Goal: Task Accomplishment & Management: Use online tool/utility

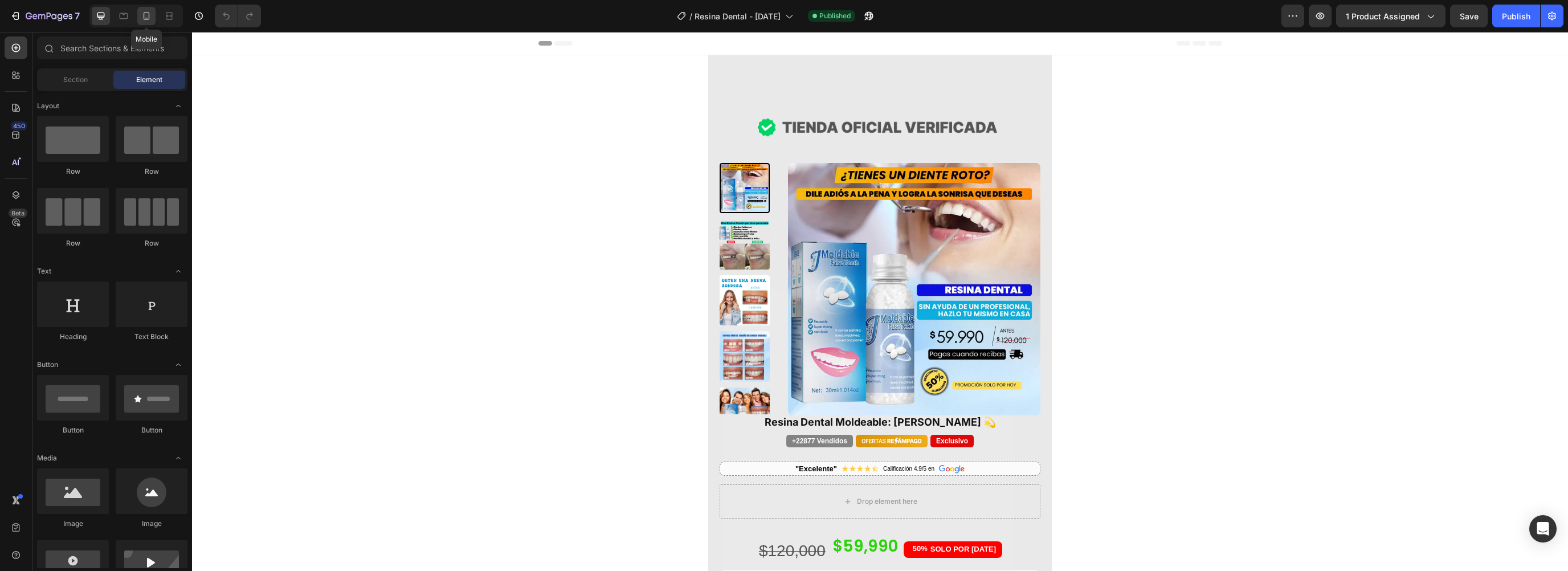
click at [144, 16] on icon at bounding box center [147, 16] width 11 height 11
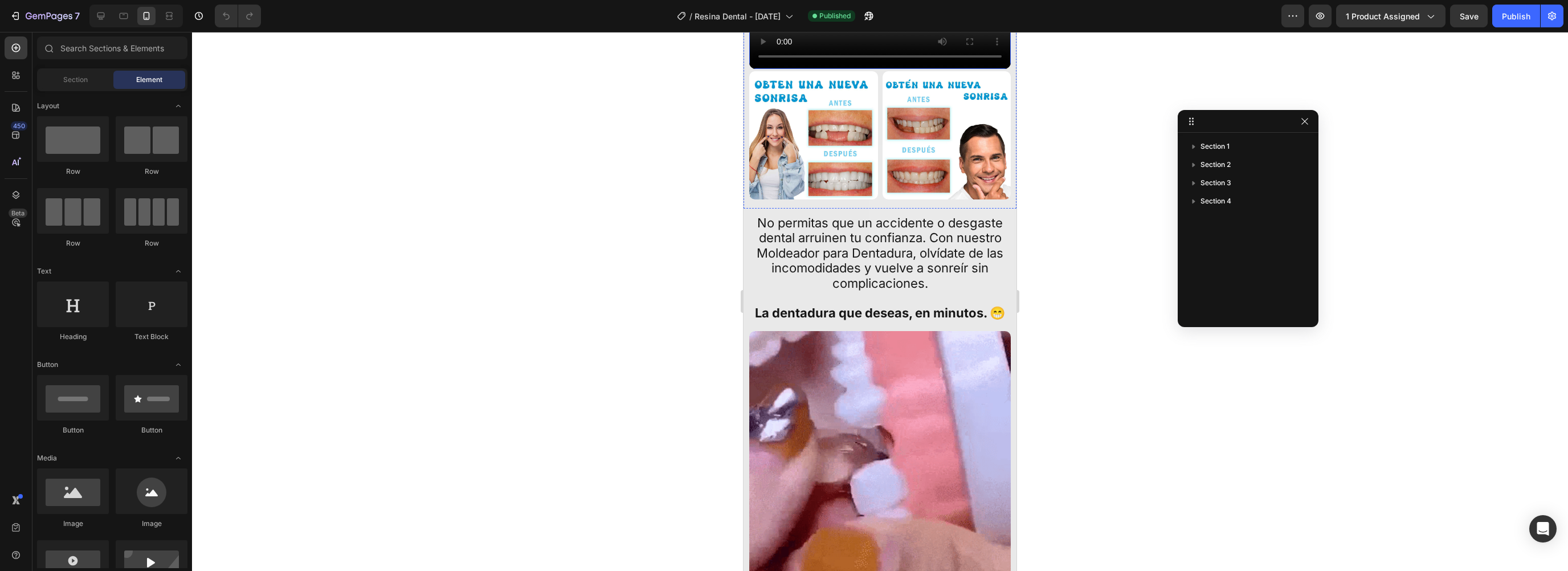
scroll to position [891, 0]
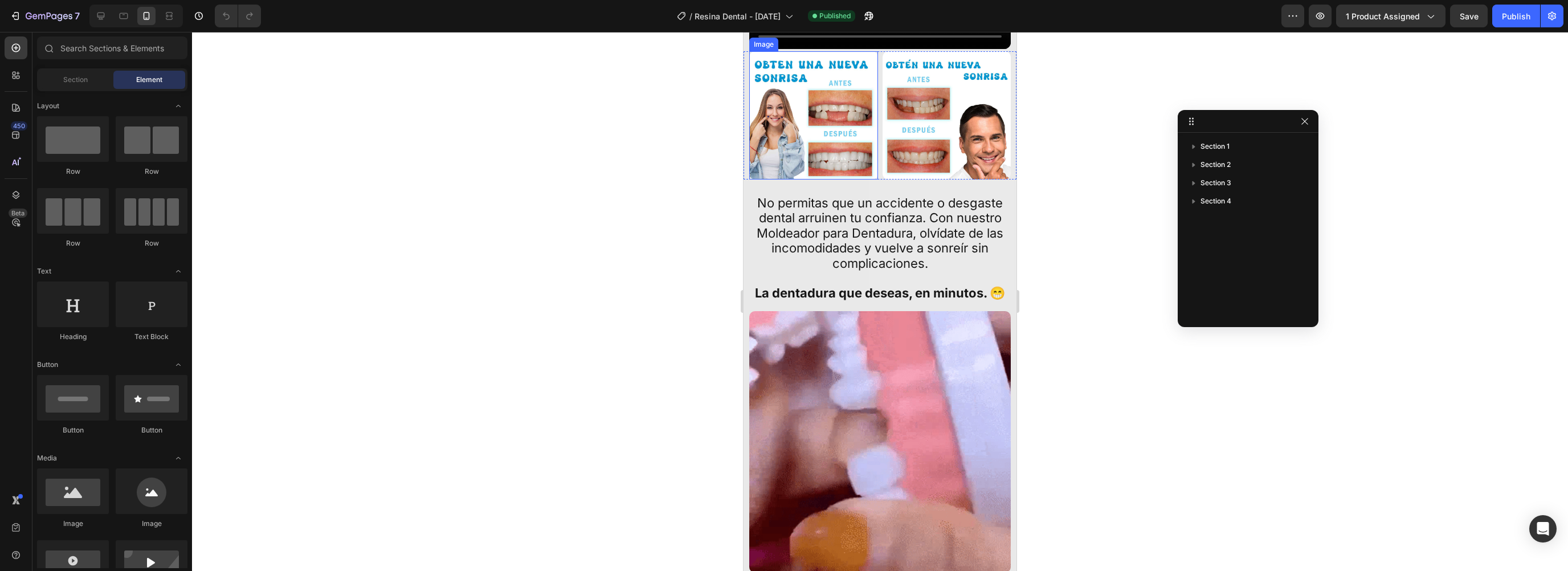
click at [827, 181] on img at bounding box center [813, 116] width 129 height 129
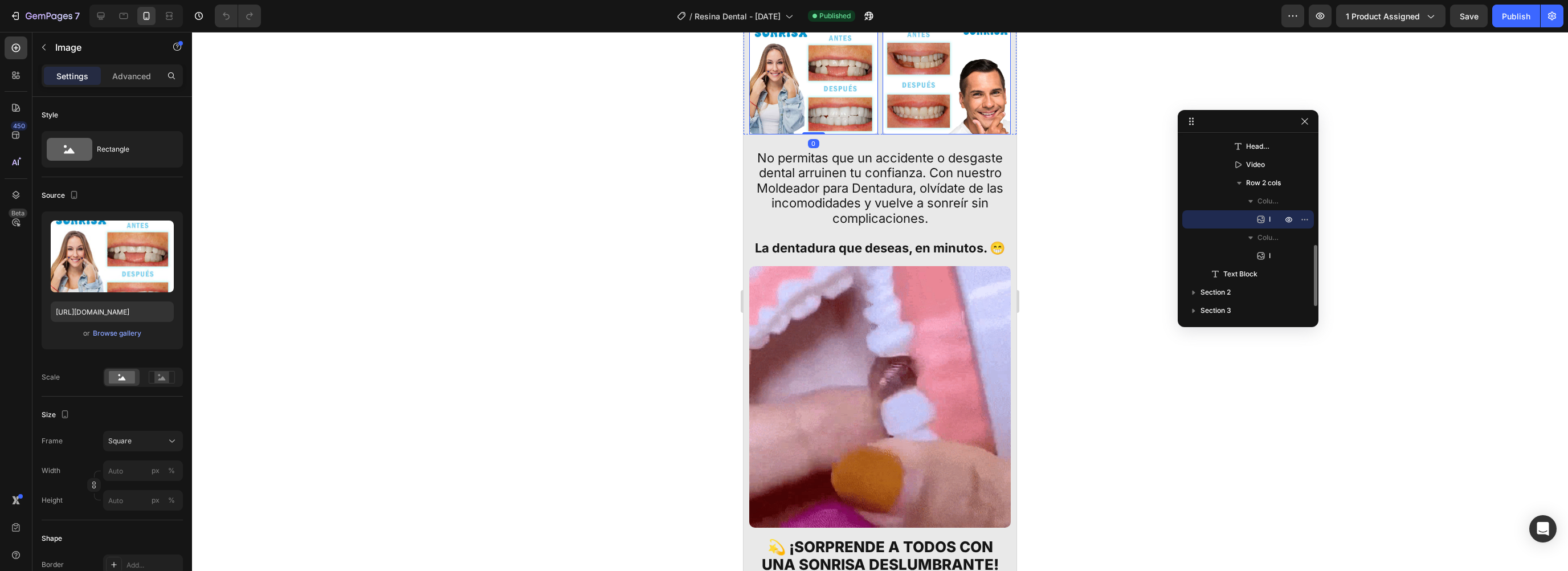
scroll to position [1149, 0]
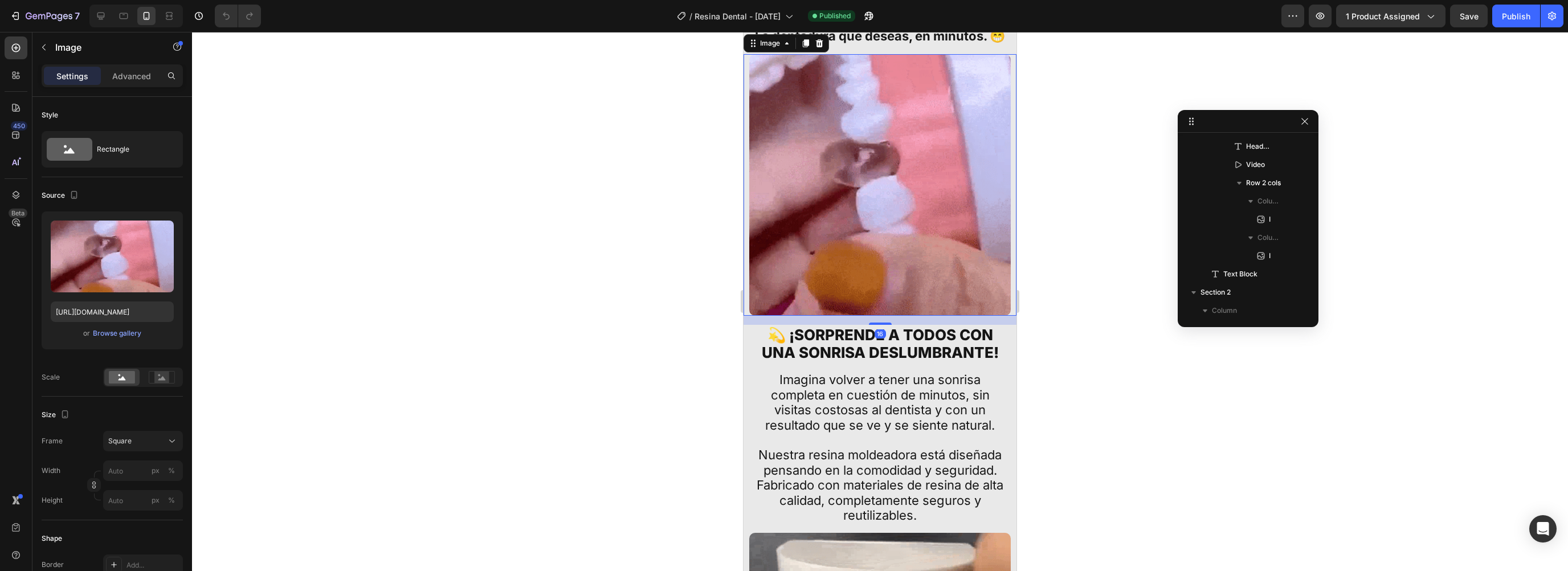
click at [848, 268] on img at bounding box center [880, 185] width 261 height 262
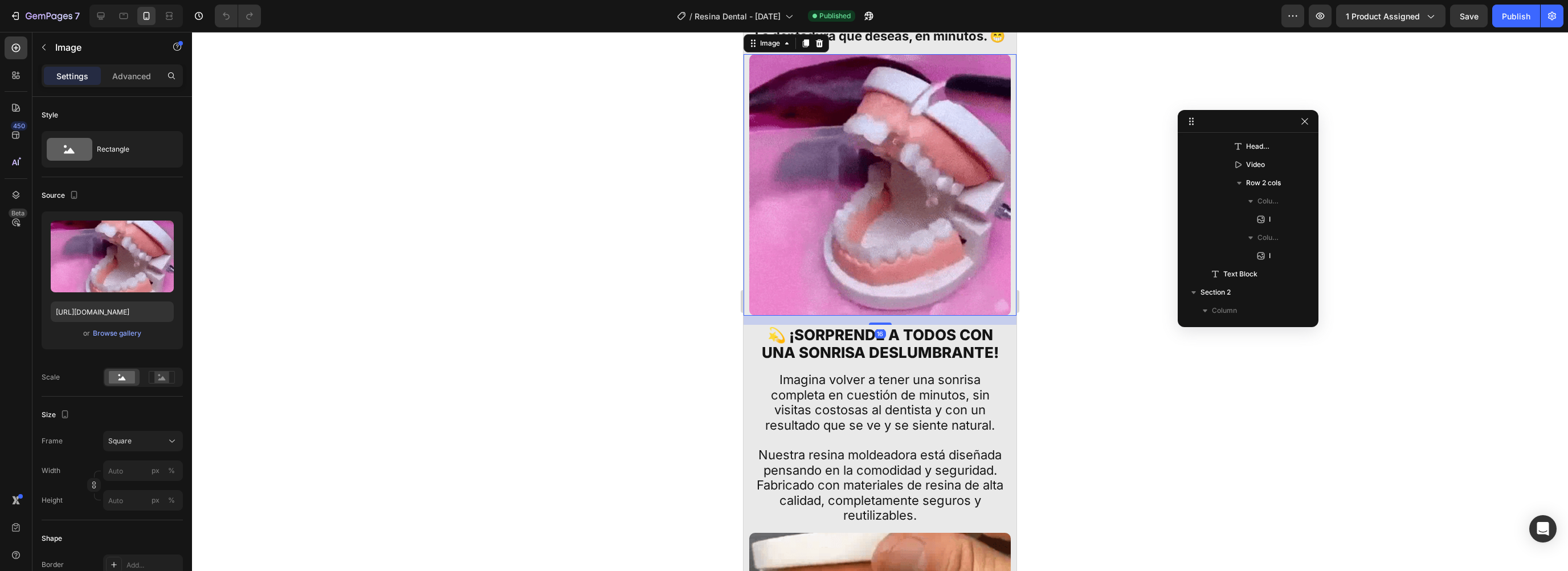
scroll to position [420, 0]
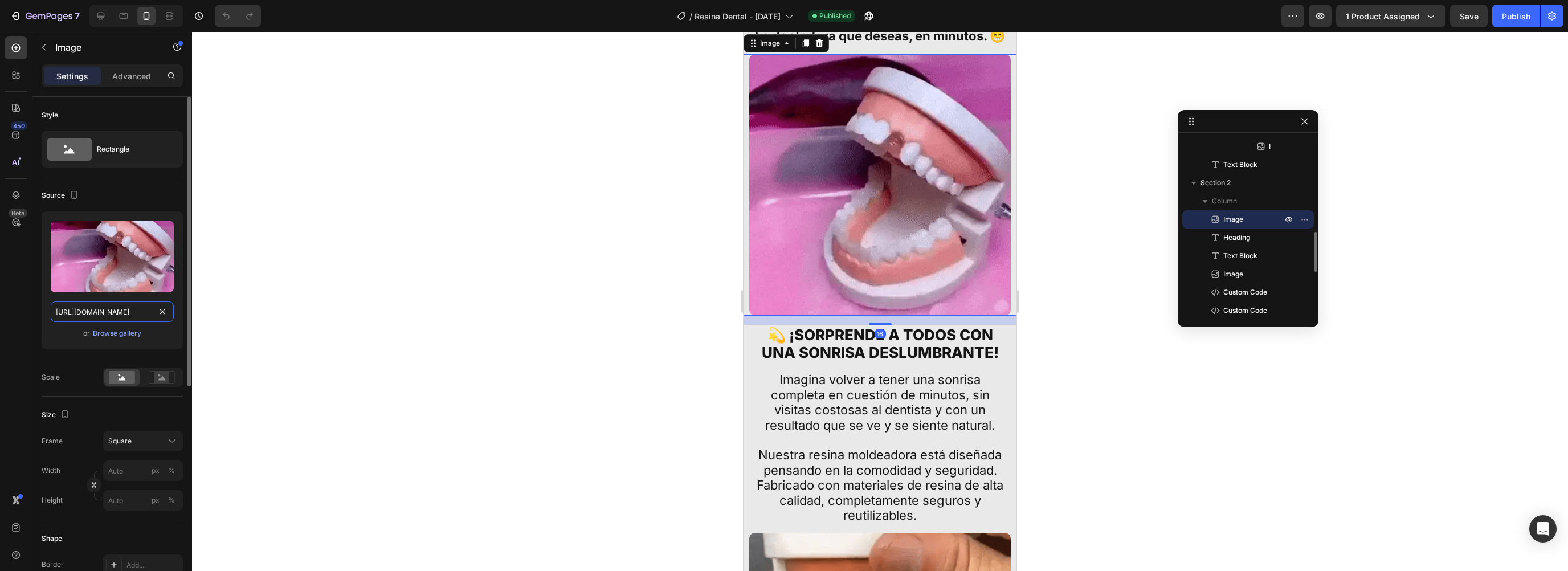
click at [96, 305] on input "[URL][DOMAIN_NAME]" at bounding box center [112, 312] width 123 height 21
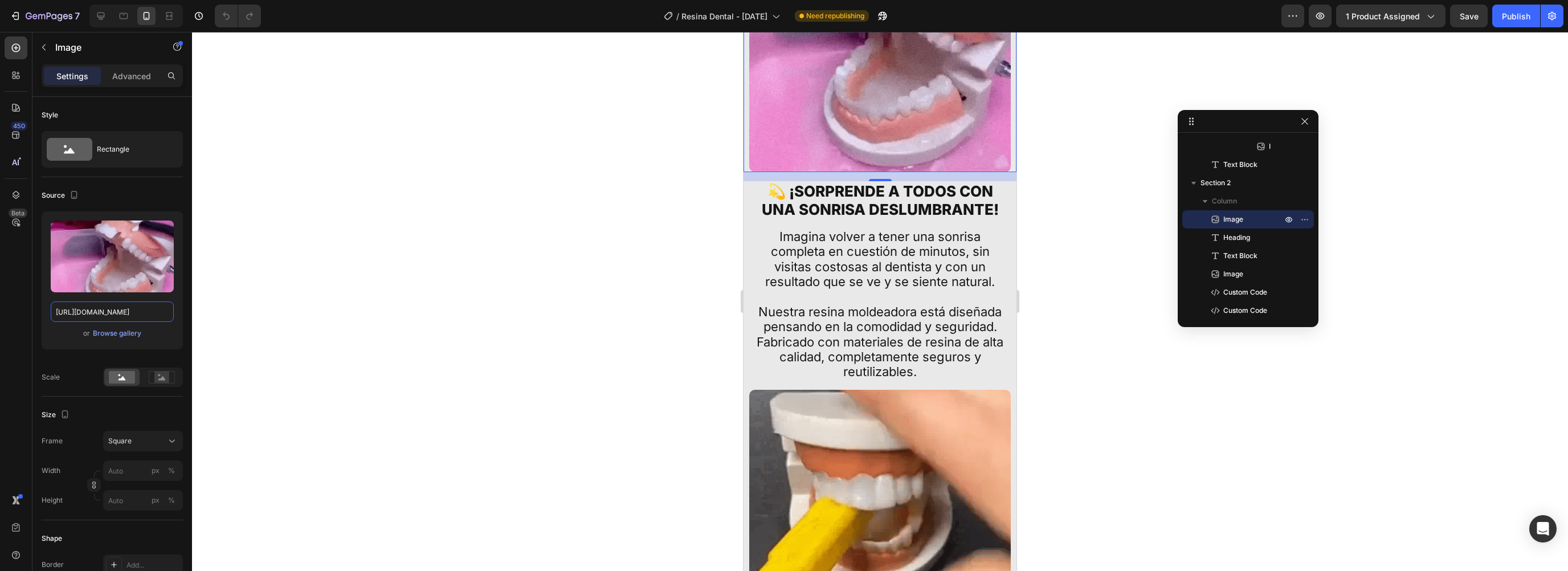
scroll to position [1514, 0]
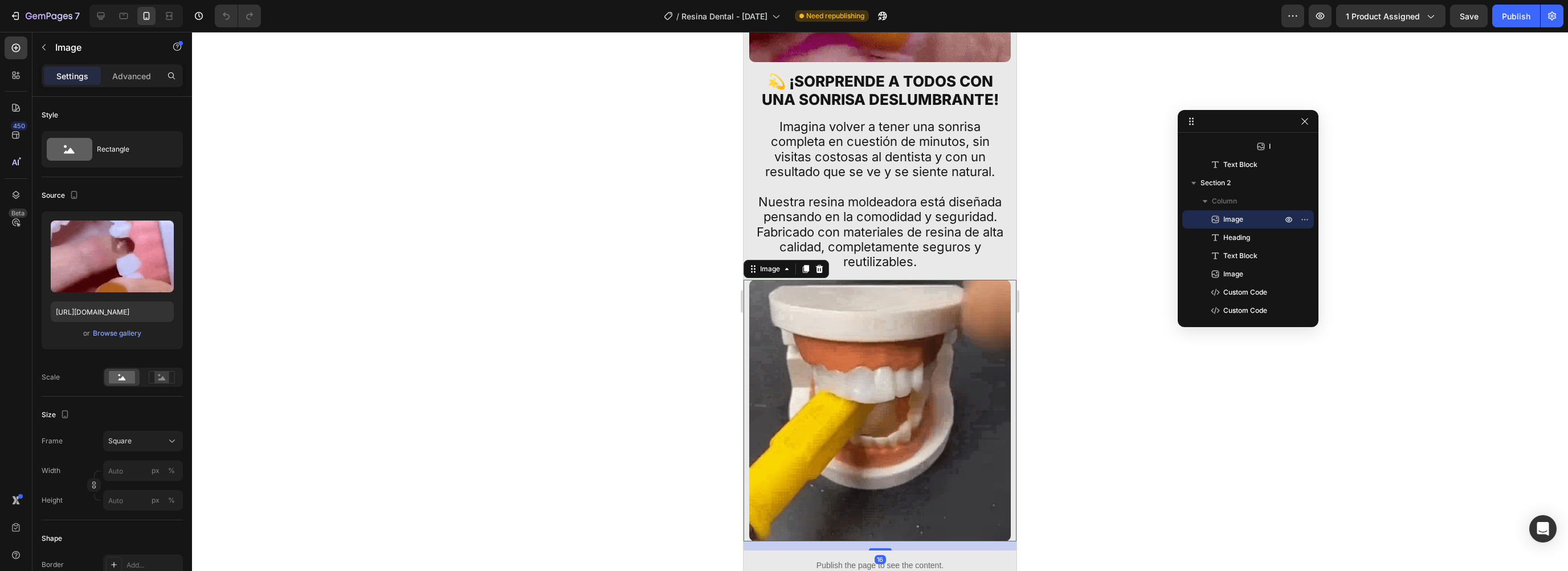
click at [806, 341] on img at bounding box center [880, 411] width 261 height 262
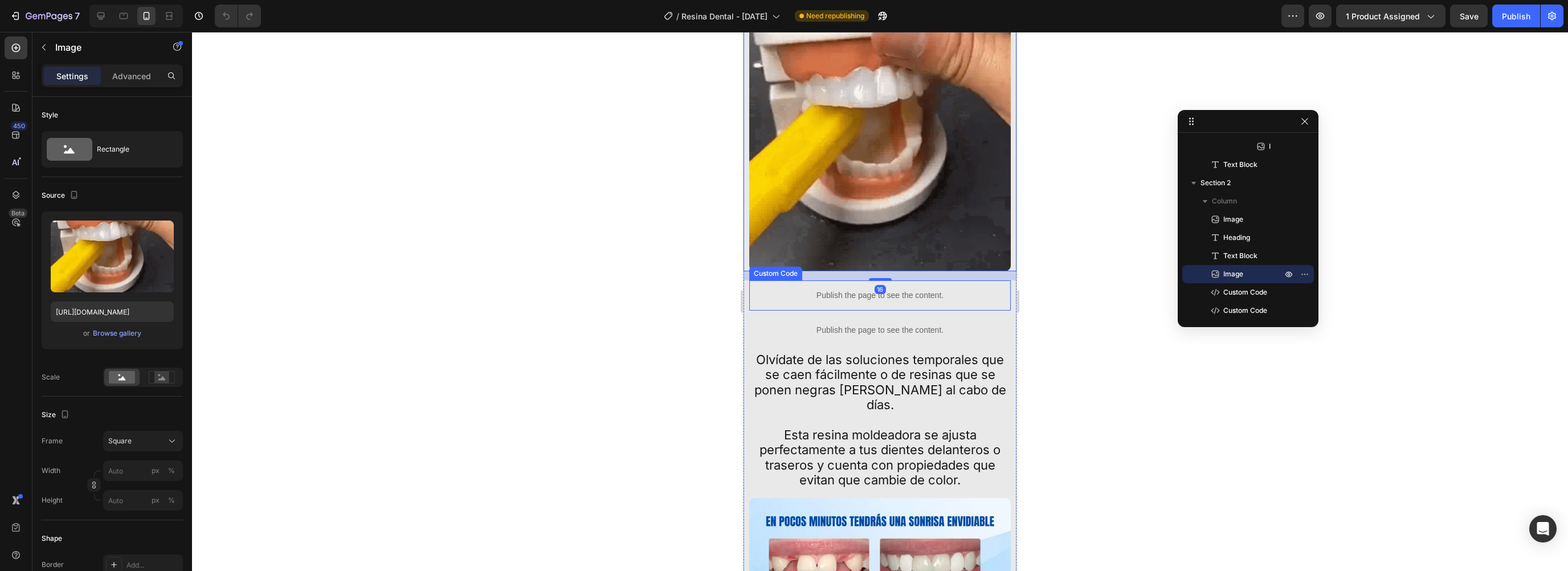
scroll to position [2006, 0]
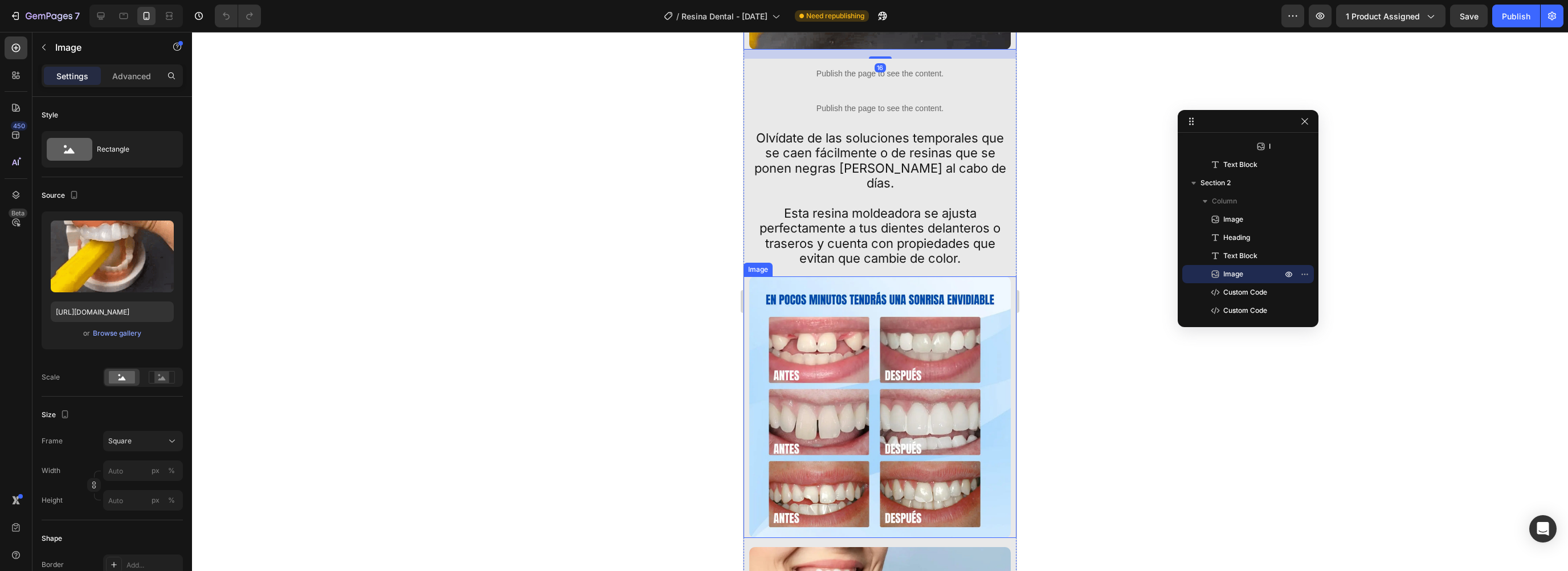
click at [817, 293] on img at bounding box center [880, 407] width 261 height 262
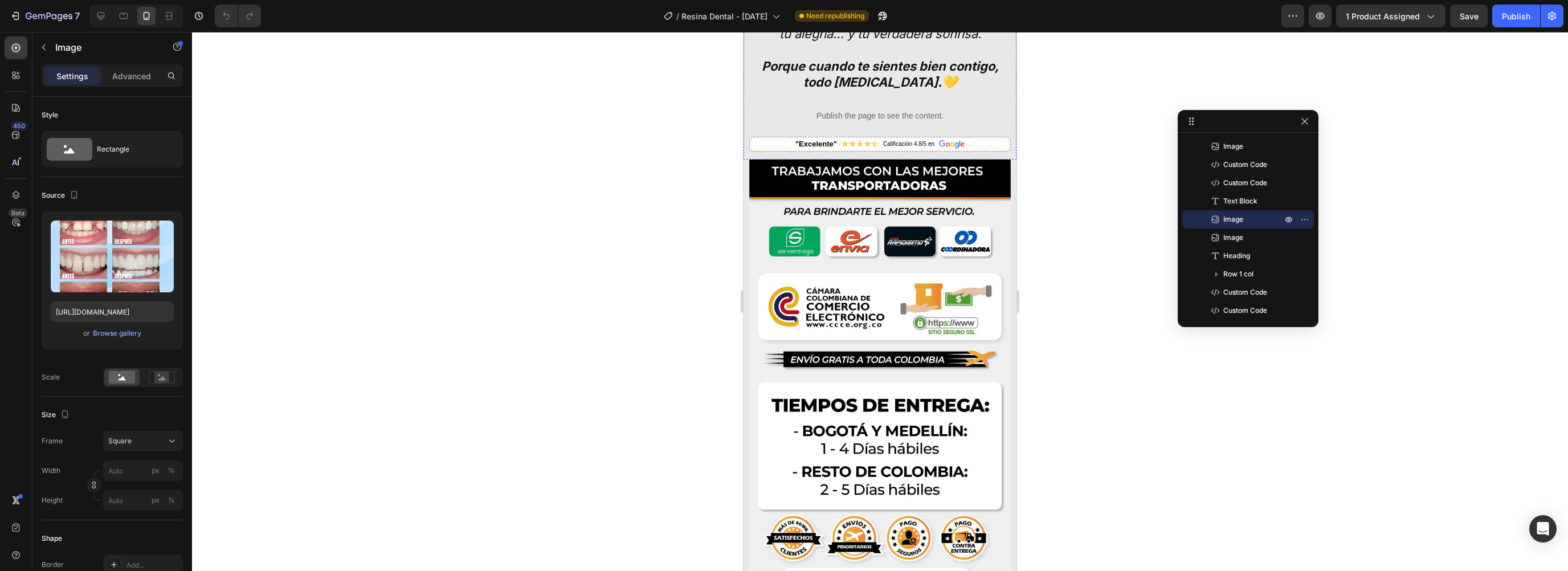
scroll to position [785, 0]
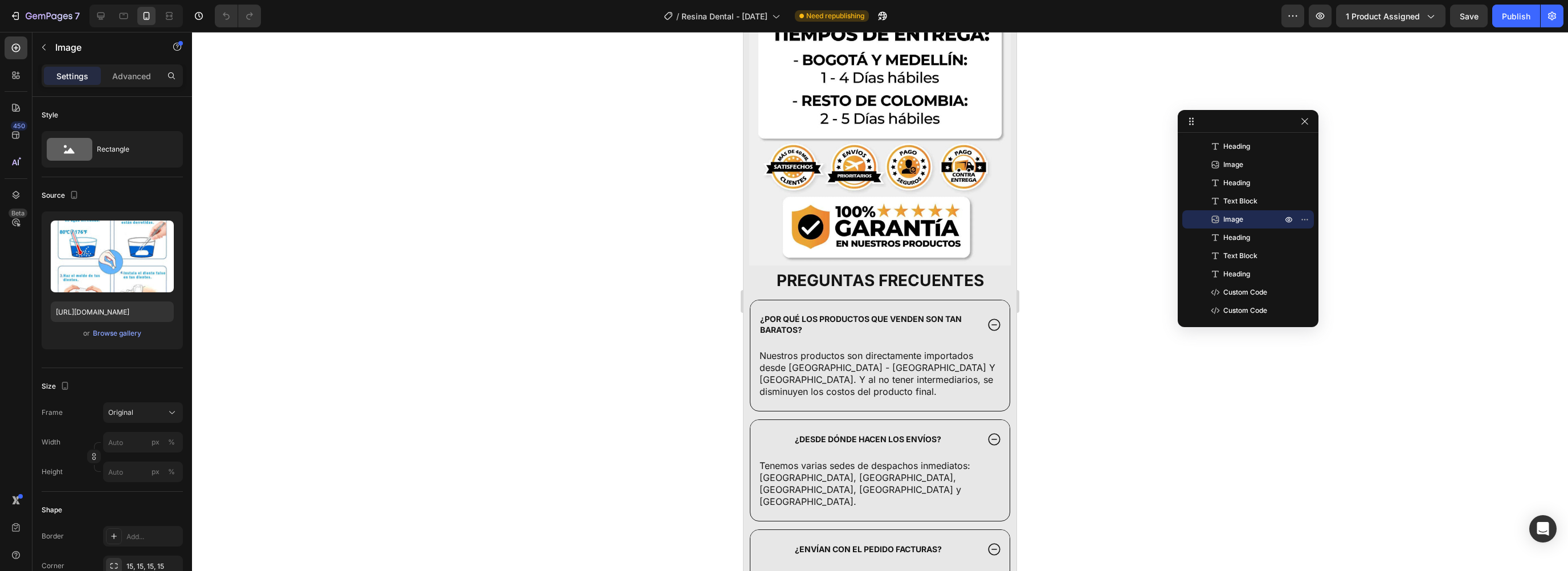
scroll to position [3968, 0]
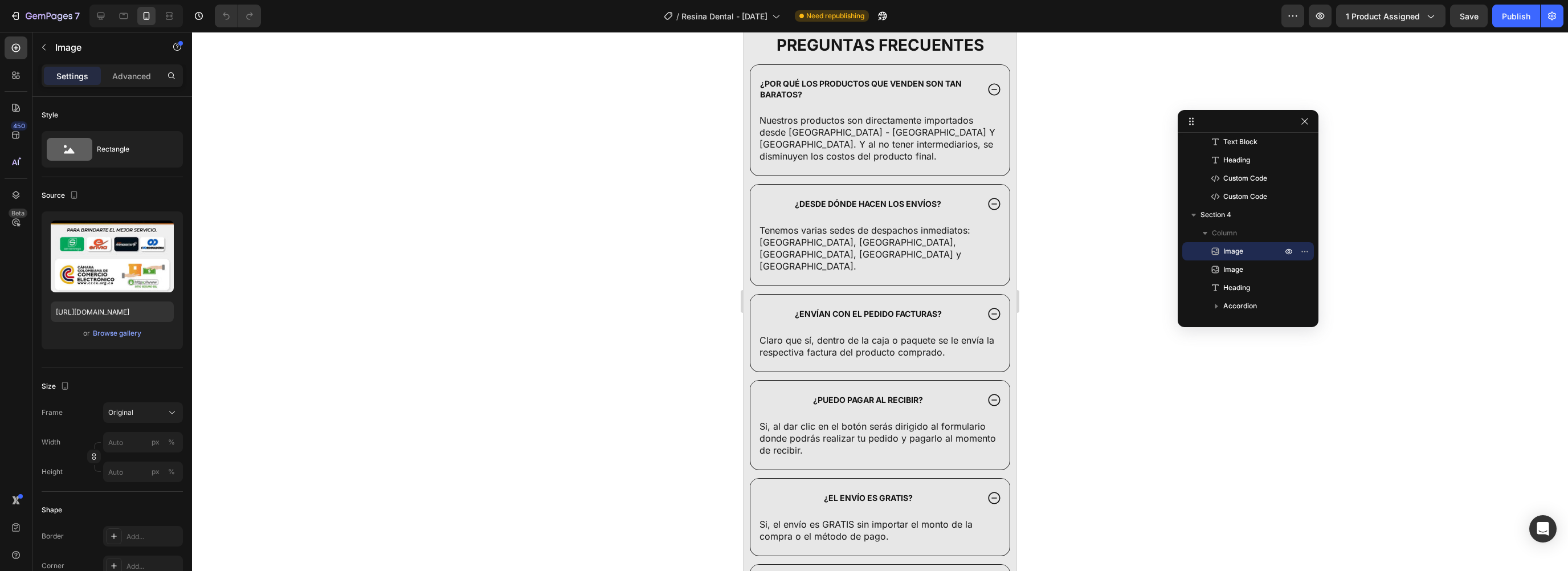
scroll to position [4178, 0]
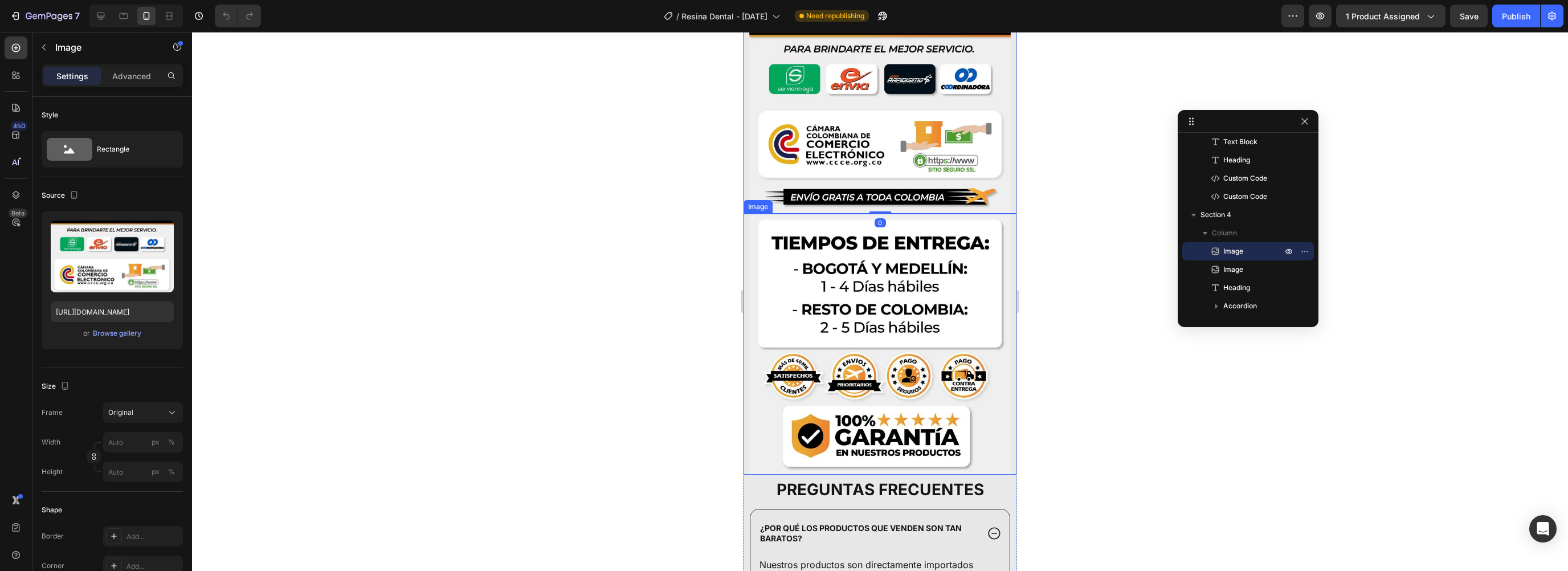
click at [844, 267] on img at bounding box center [880, 343] width 261 height 261
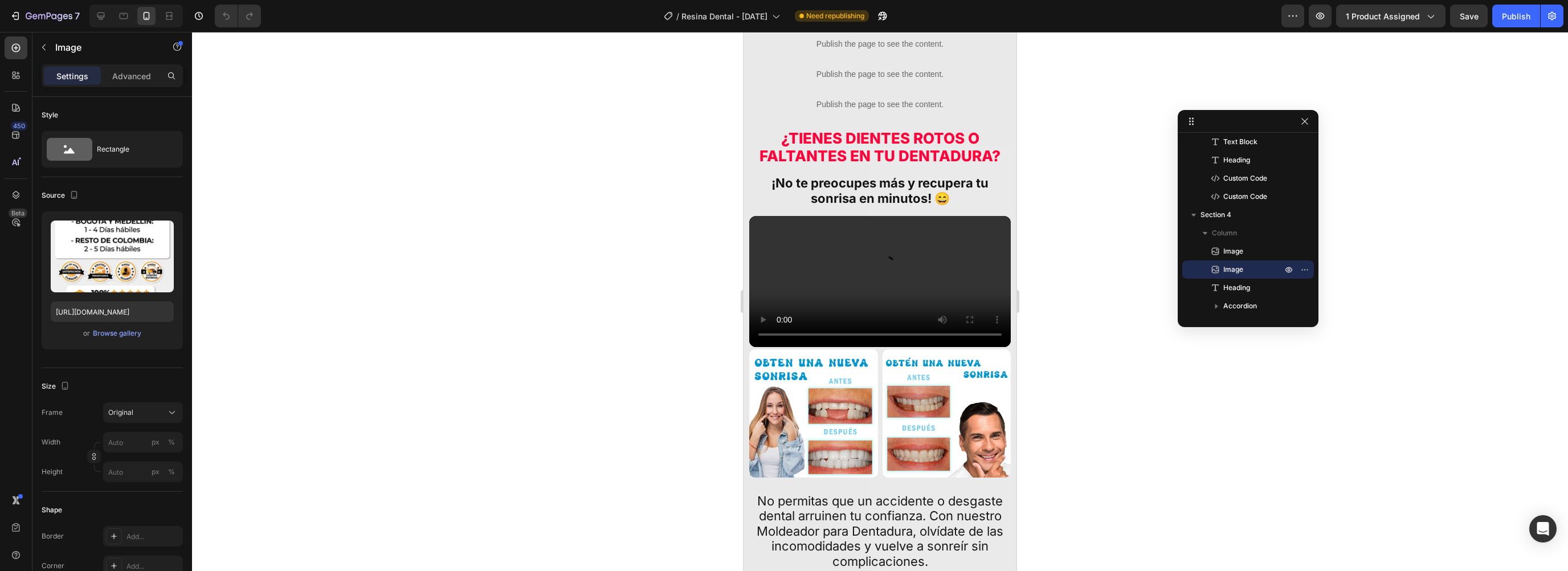
scroll to position [847, 0]
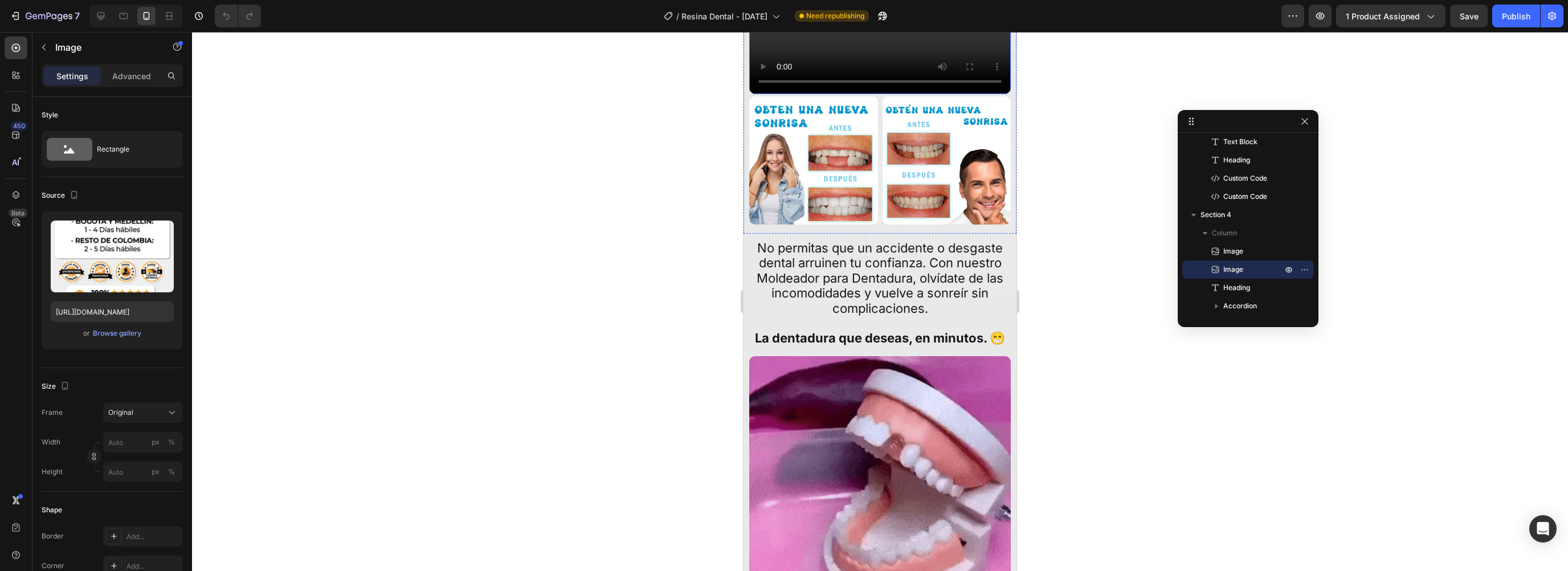
click at [808, 94] on video at bounding box center [880, 28] width 261 height 131
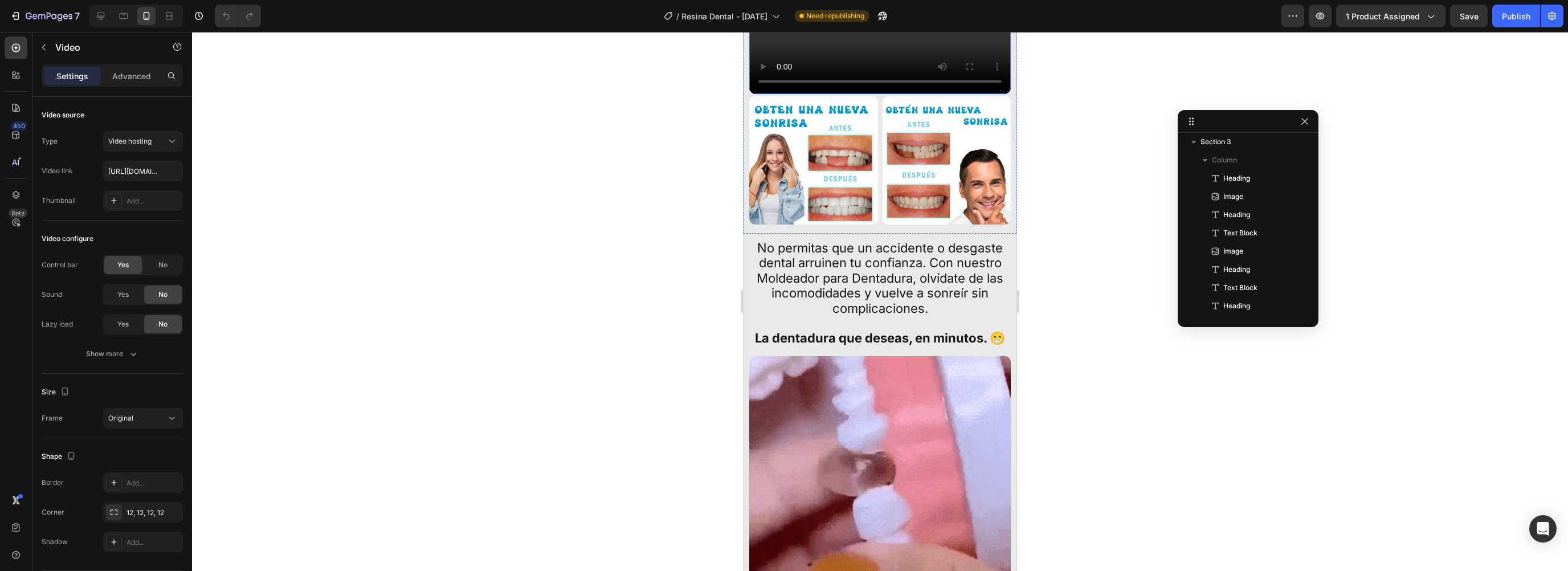
scroll to position [402, 0]
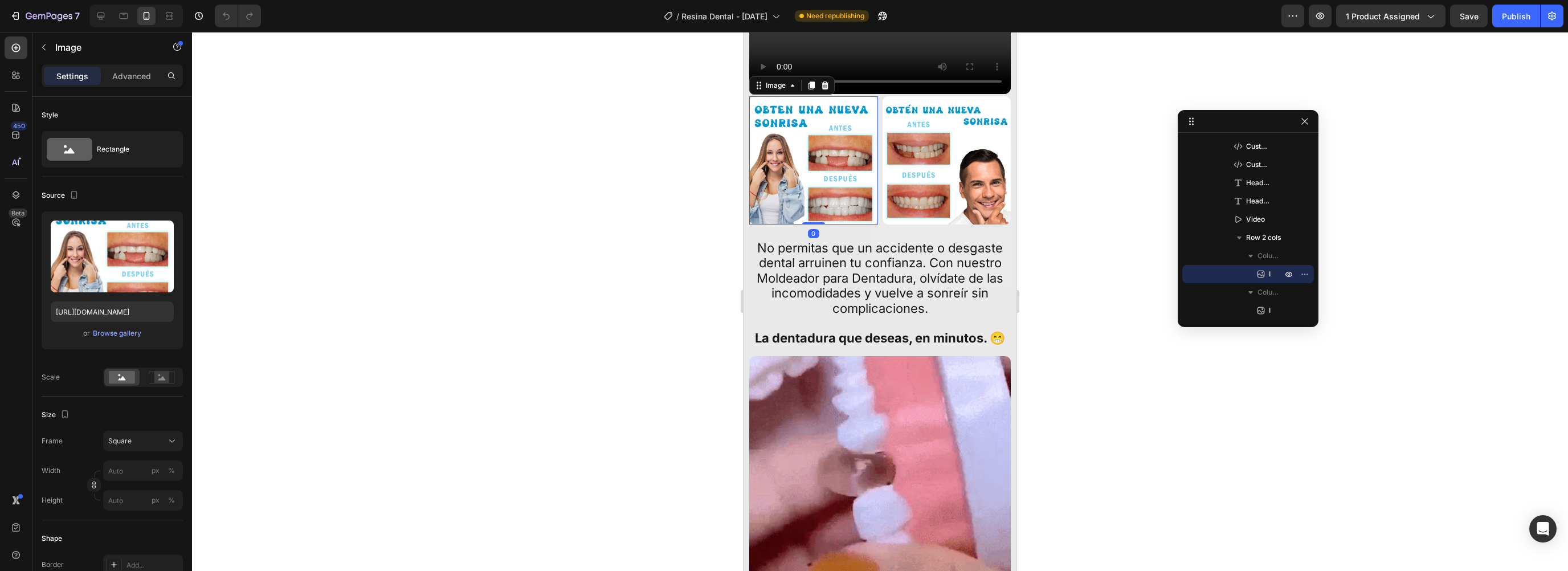
click at [846, 225] on img at bounding box center [813, 160] width 129 height 129
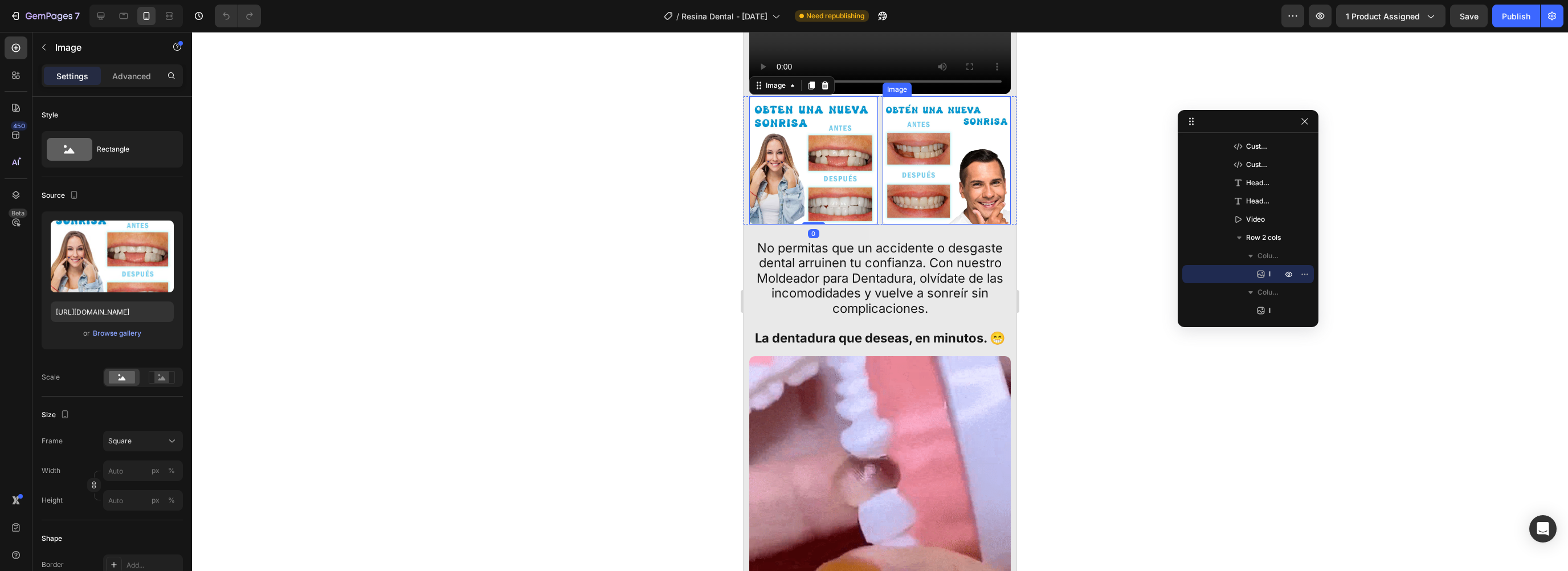
click at [921, 225] on img at bounding box center [947, 160] width 129 height 129
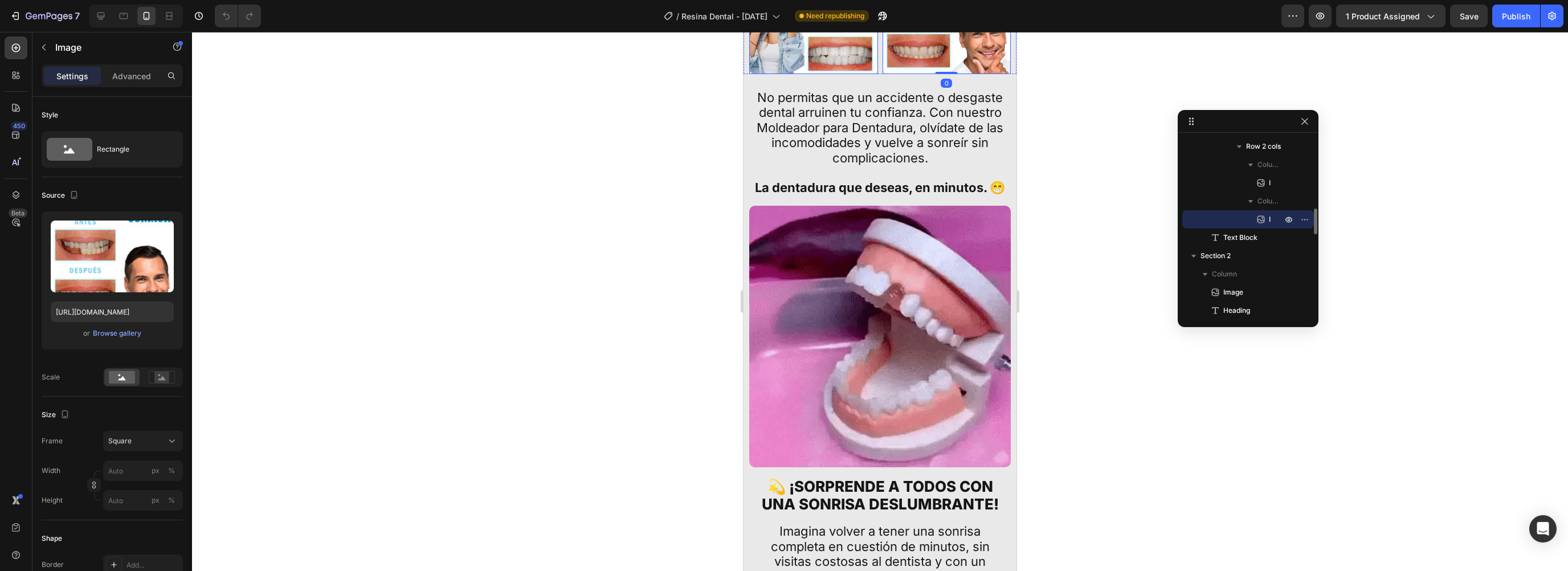
scroll to position [1101, 0]
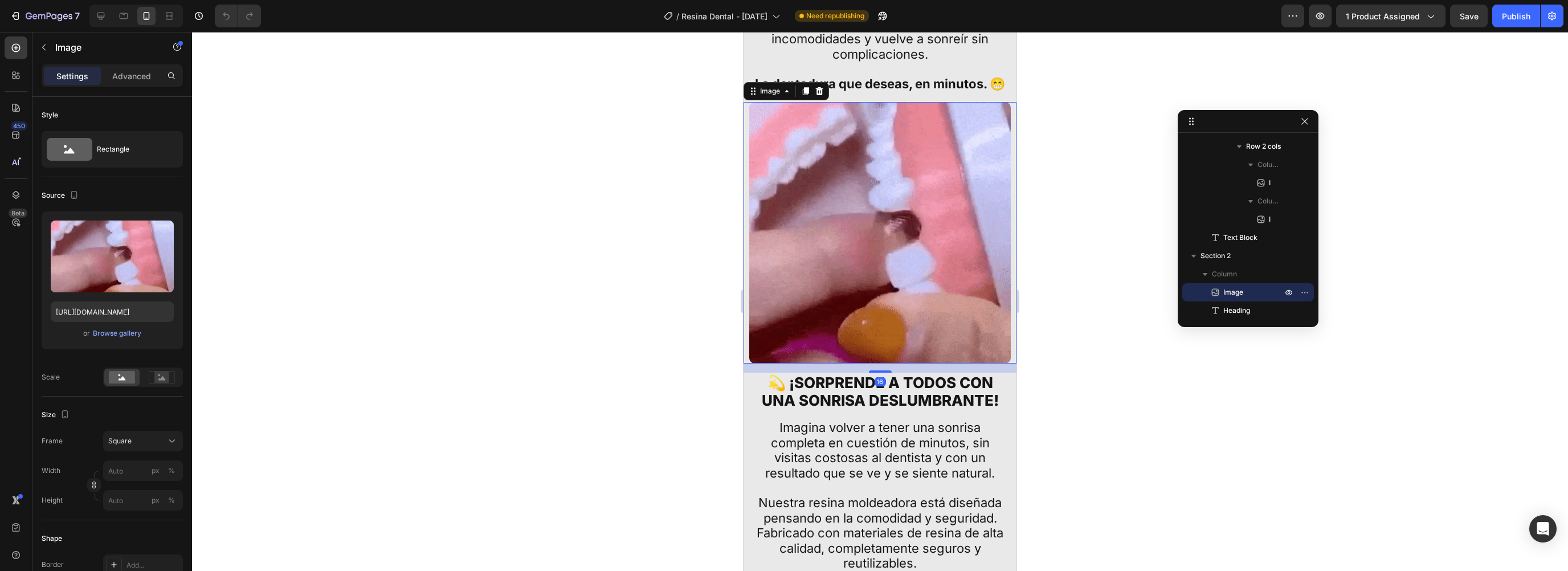
click at [854, 251] on img at bounding box center [880, 233] width 261 height 262
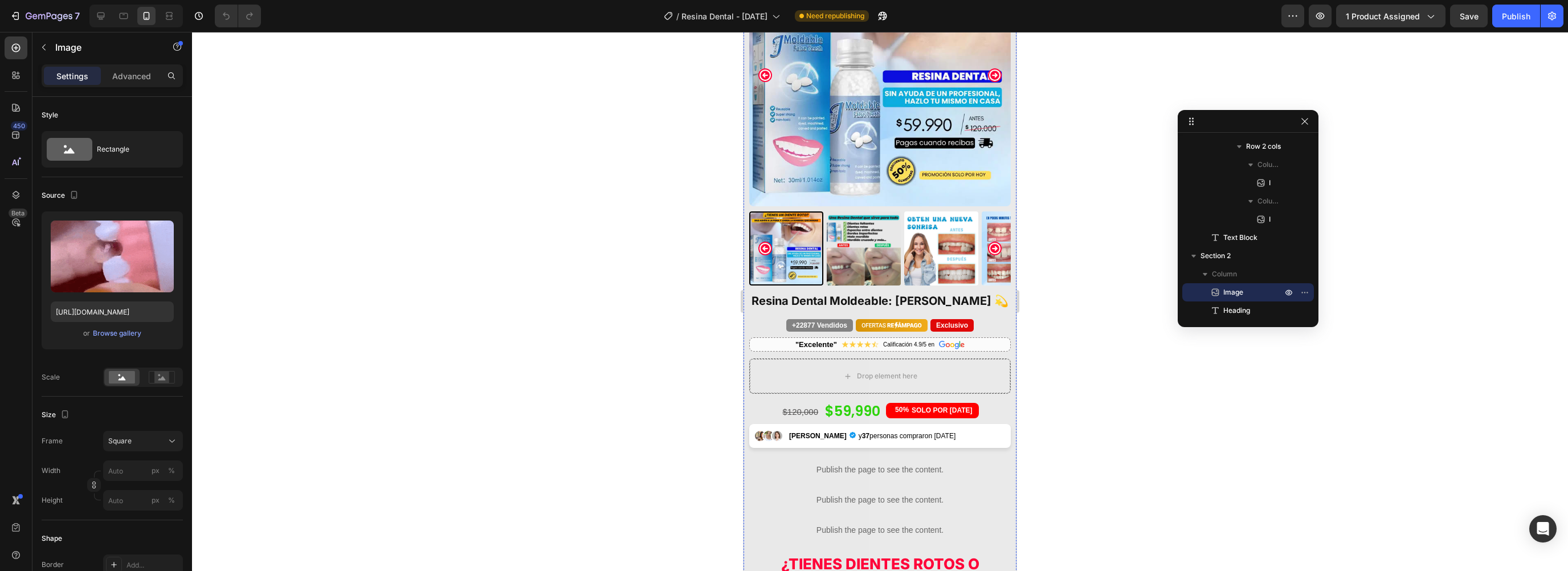
scroll to position [0, 0]
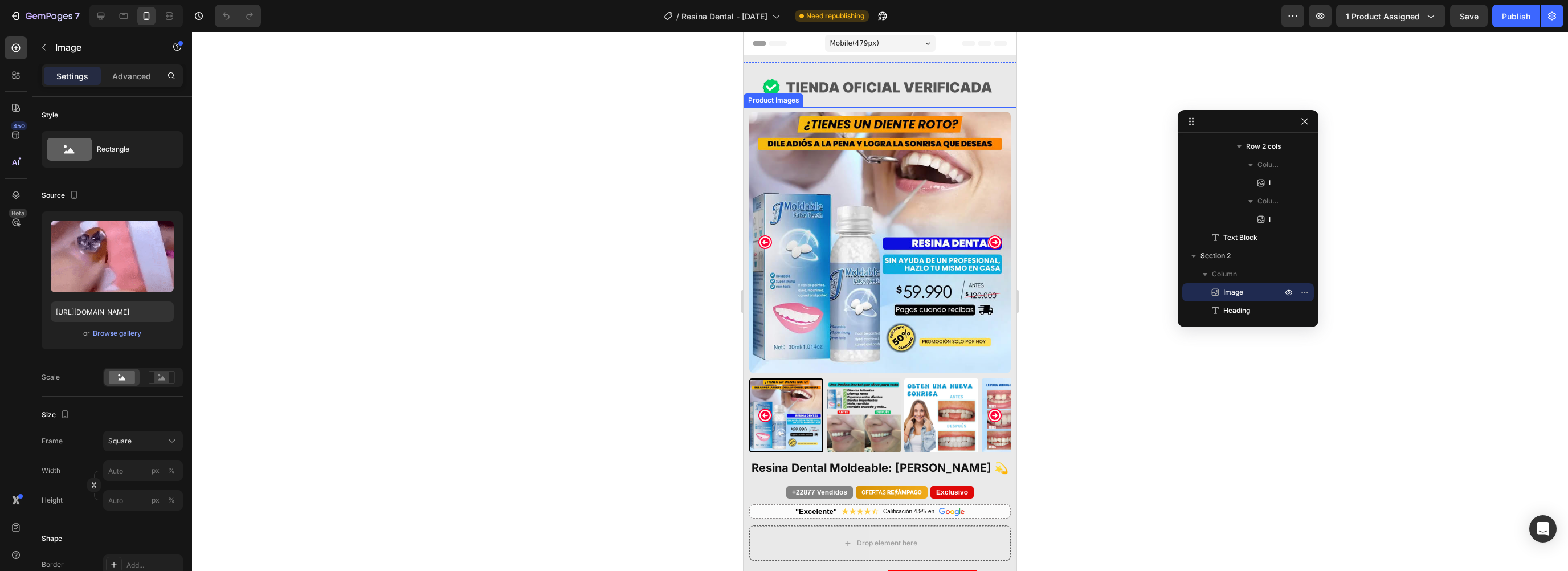
click at [850, 390] on img at bounding box center [864, 416] width 74 height 74
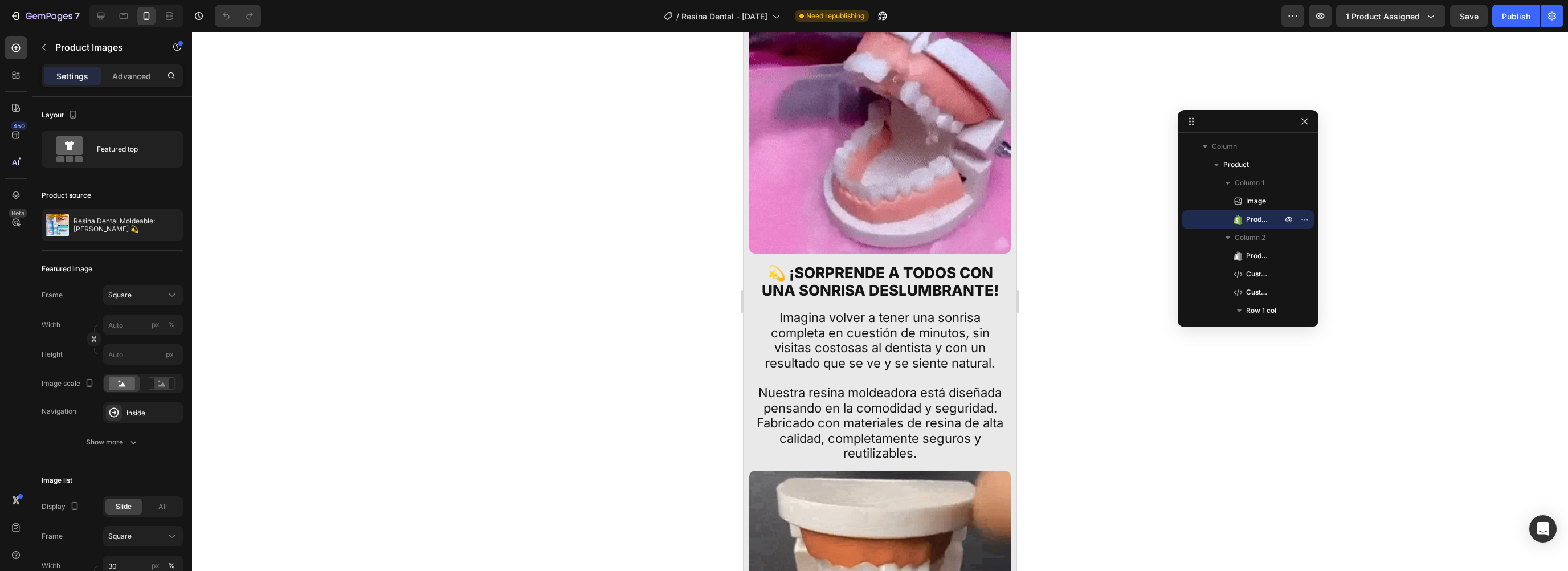
scroll to position [1297, 0]
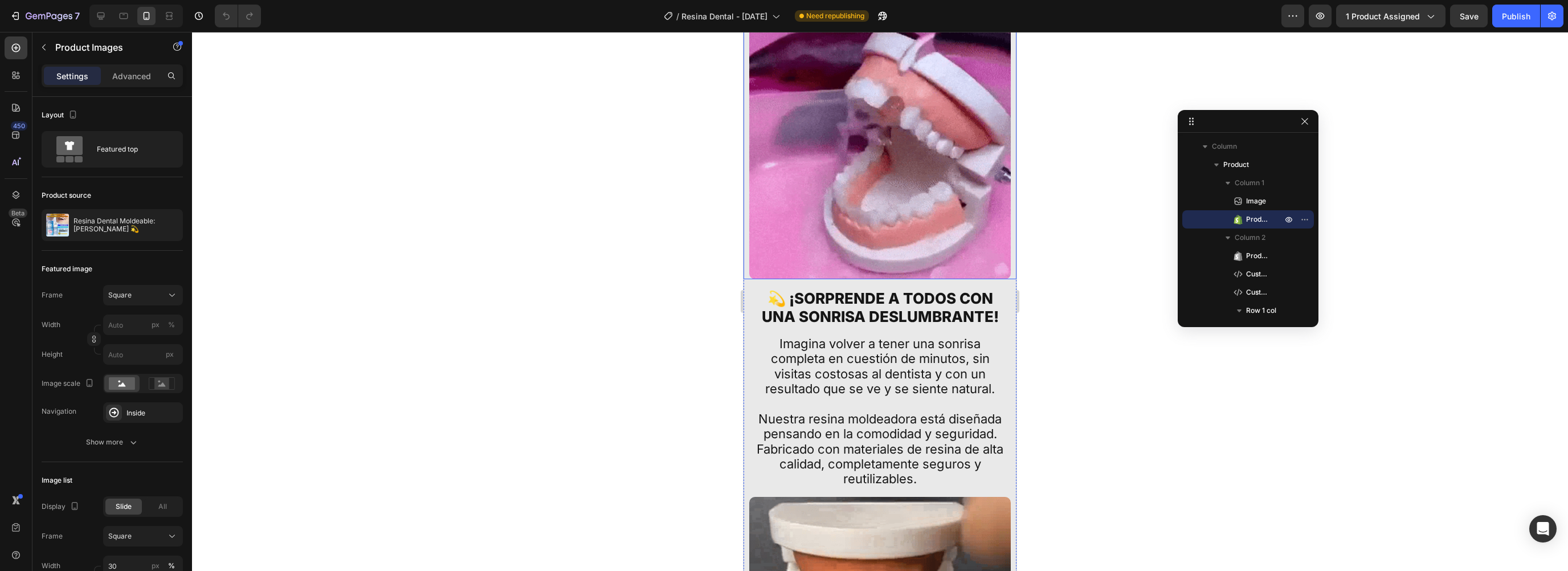
click at [827, 181] on img at bounding box center [880, 149] width 261 height 262
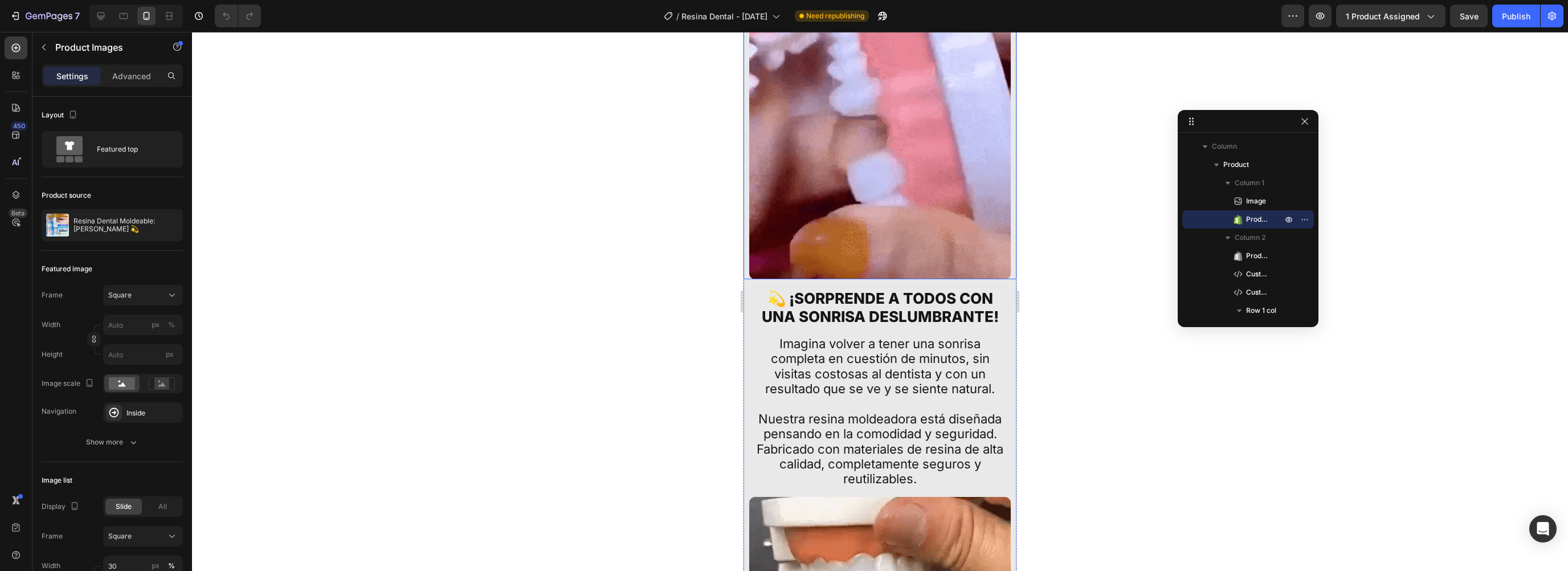
scroll to position [597, 0]
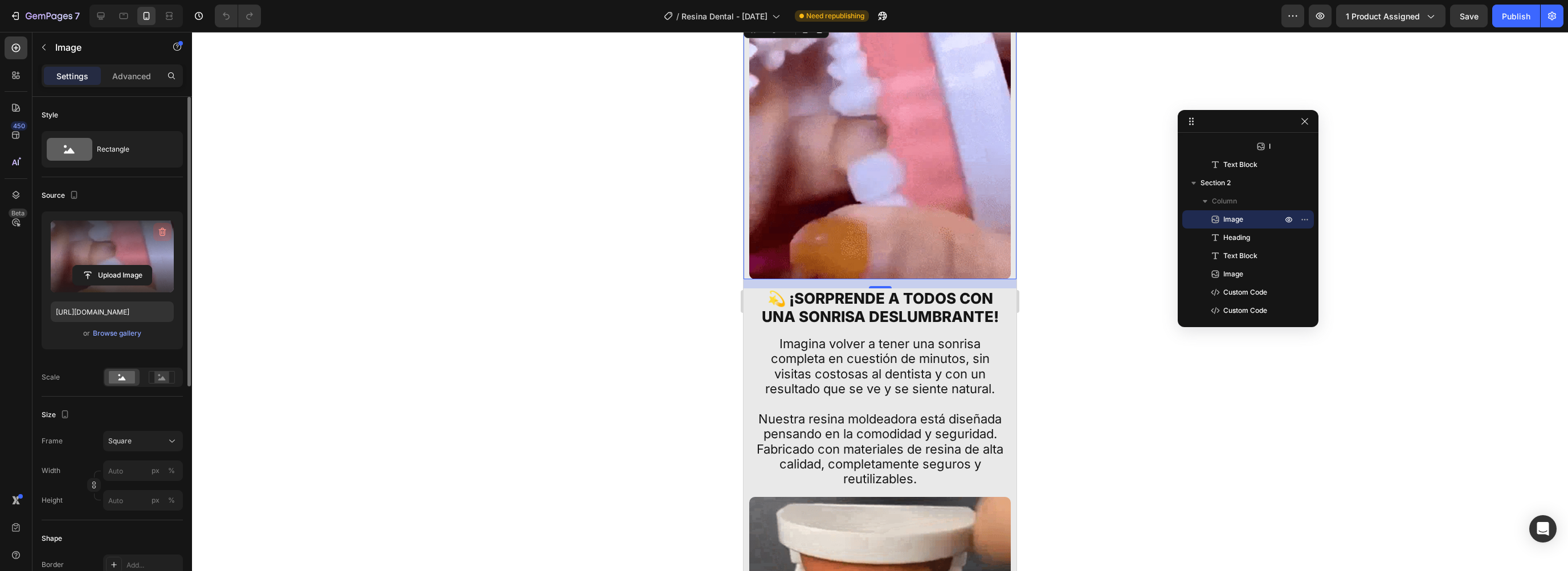
click at [162, 238] on button "button" at bounding box center [162, 231] width 18 height 18
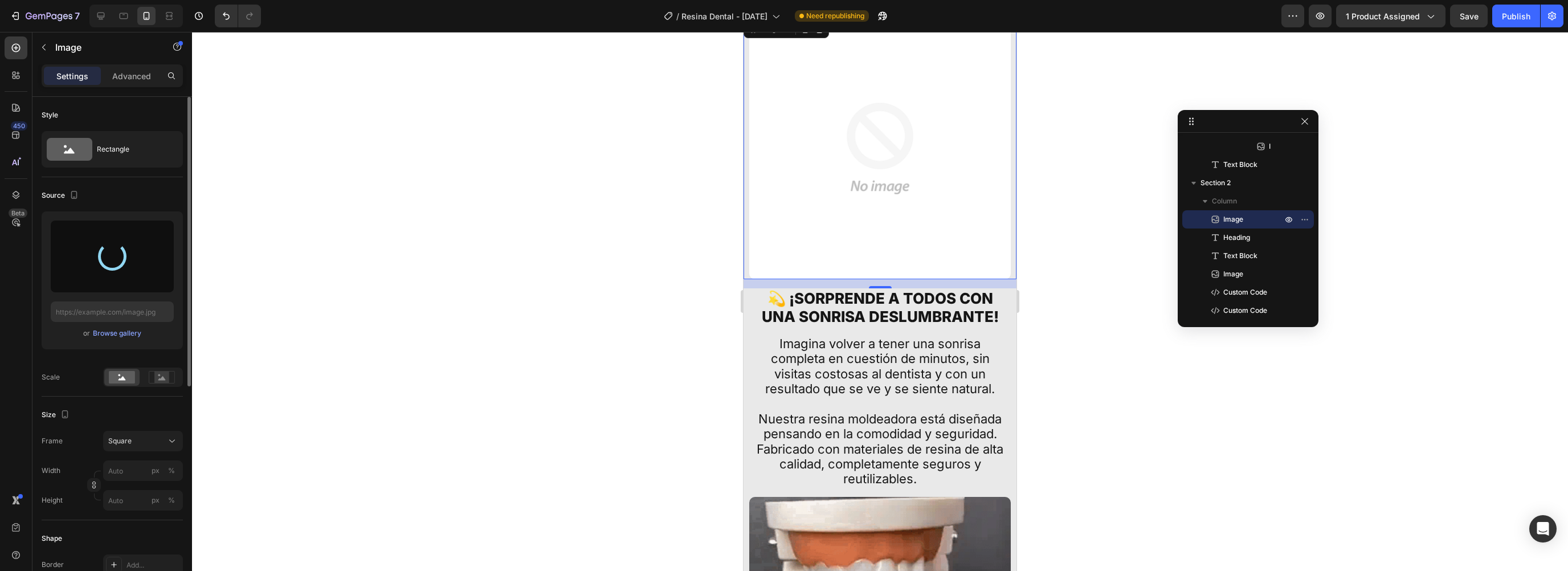
type input "[URL][DOMAIN_NAME]"
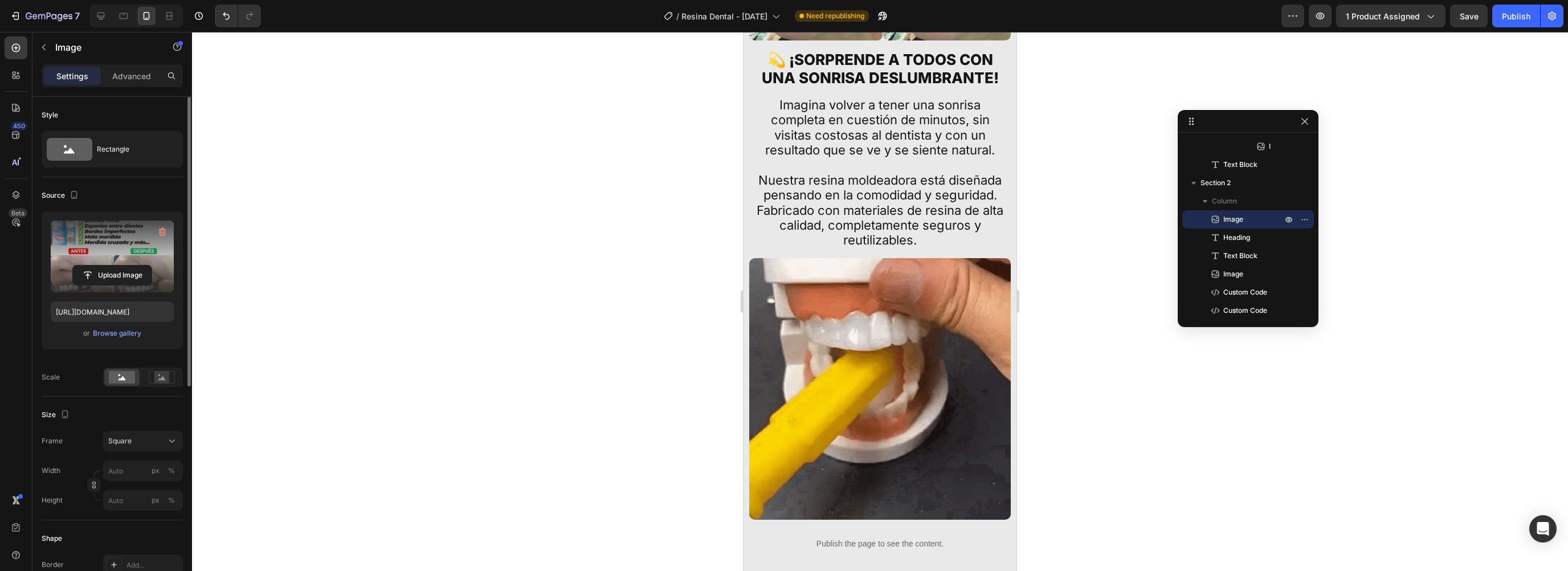
scroll to position [1721, 0]
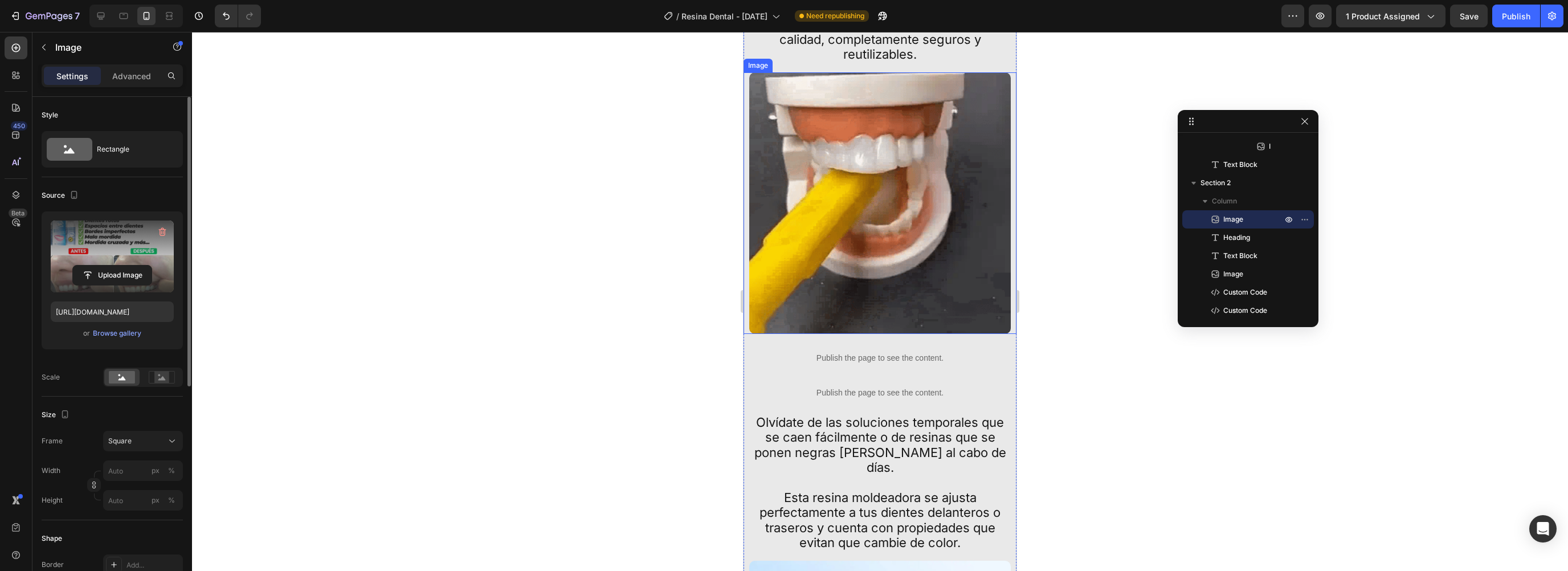
click at [851, 192] on img at bounding box center [880, 203] width 261 height 262
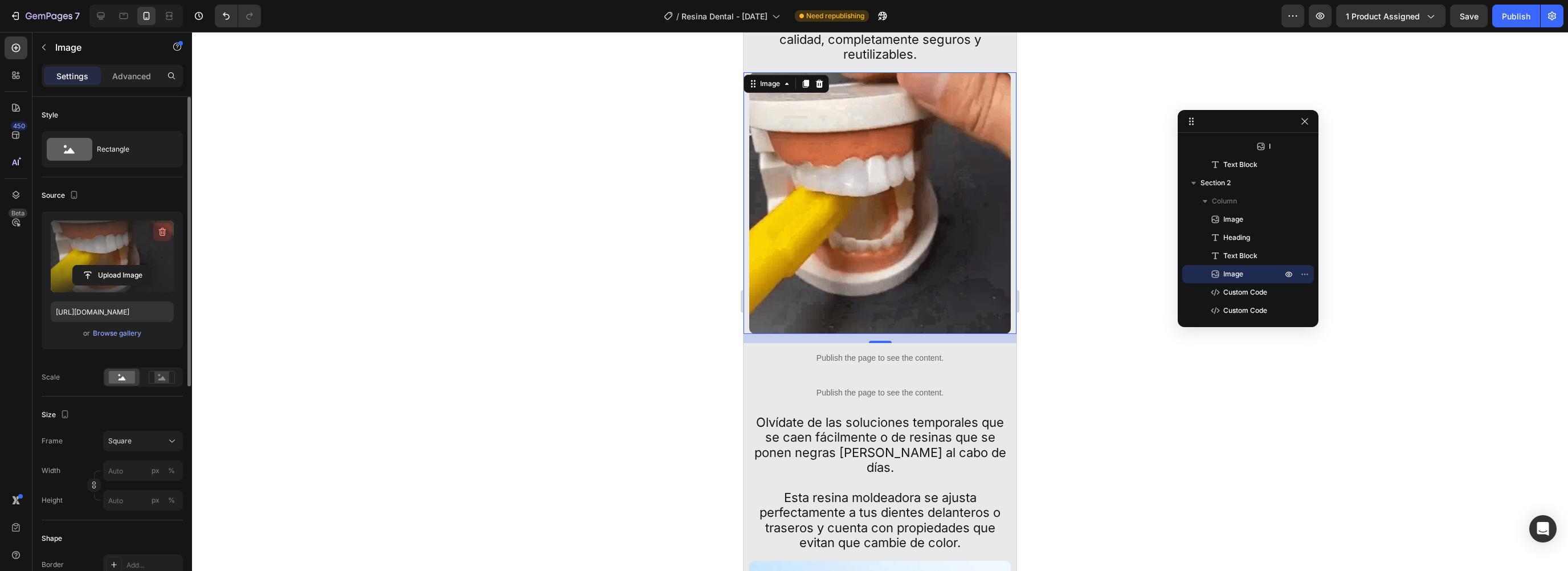
click at [164, 234] on icon "button" at bounding box center [163, 232] width 11 height 11
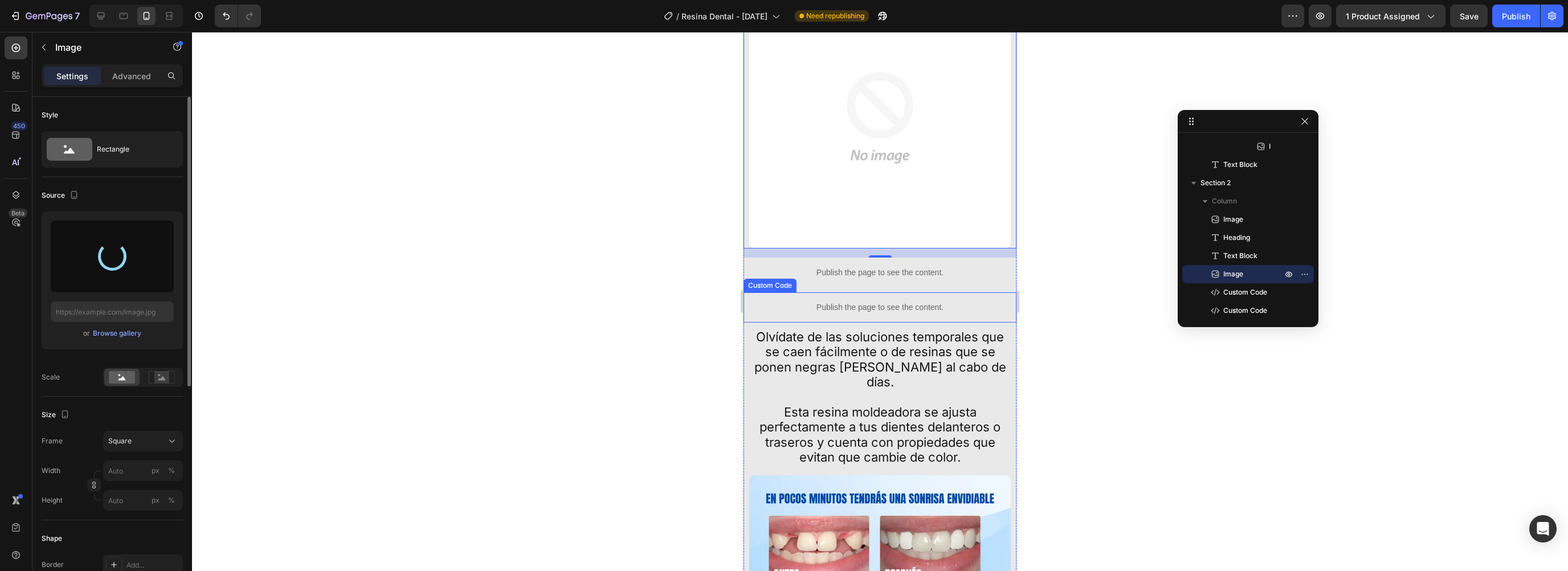
scroll to position [1915, 0]
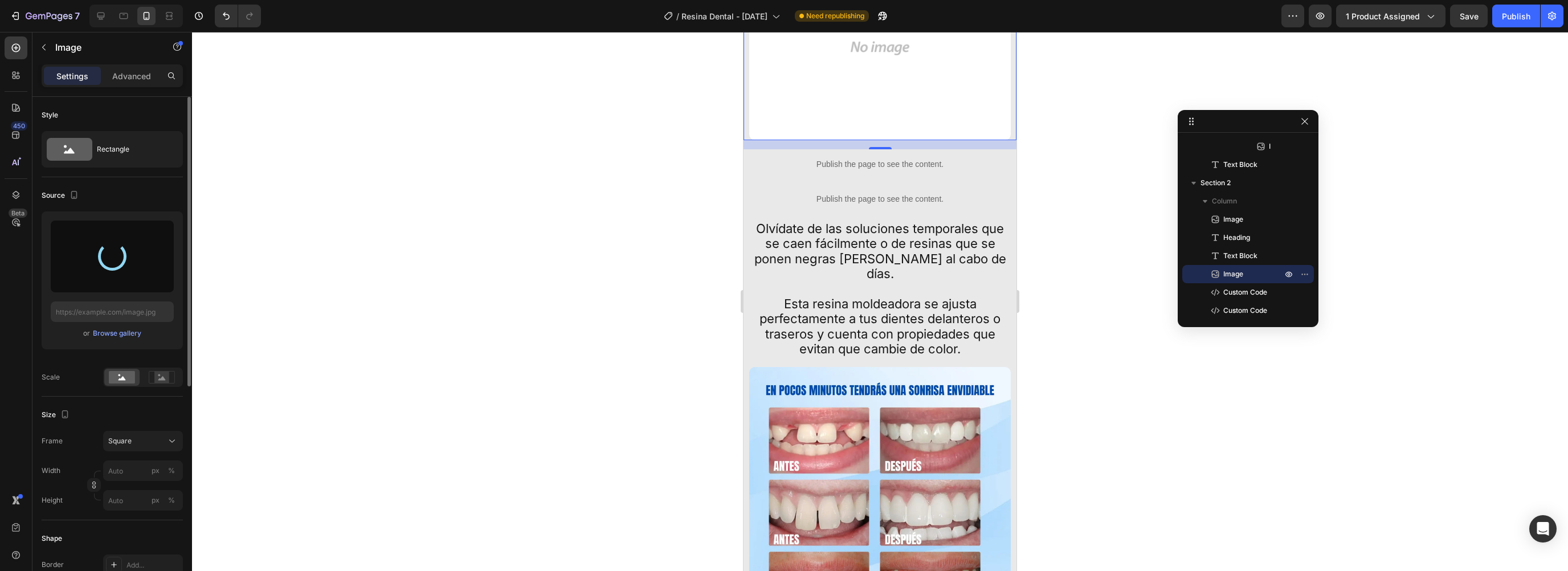
type input "[URL][DOMAIN_NAME]"
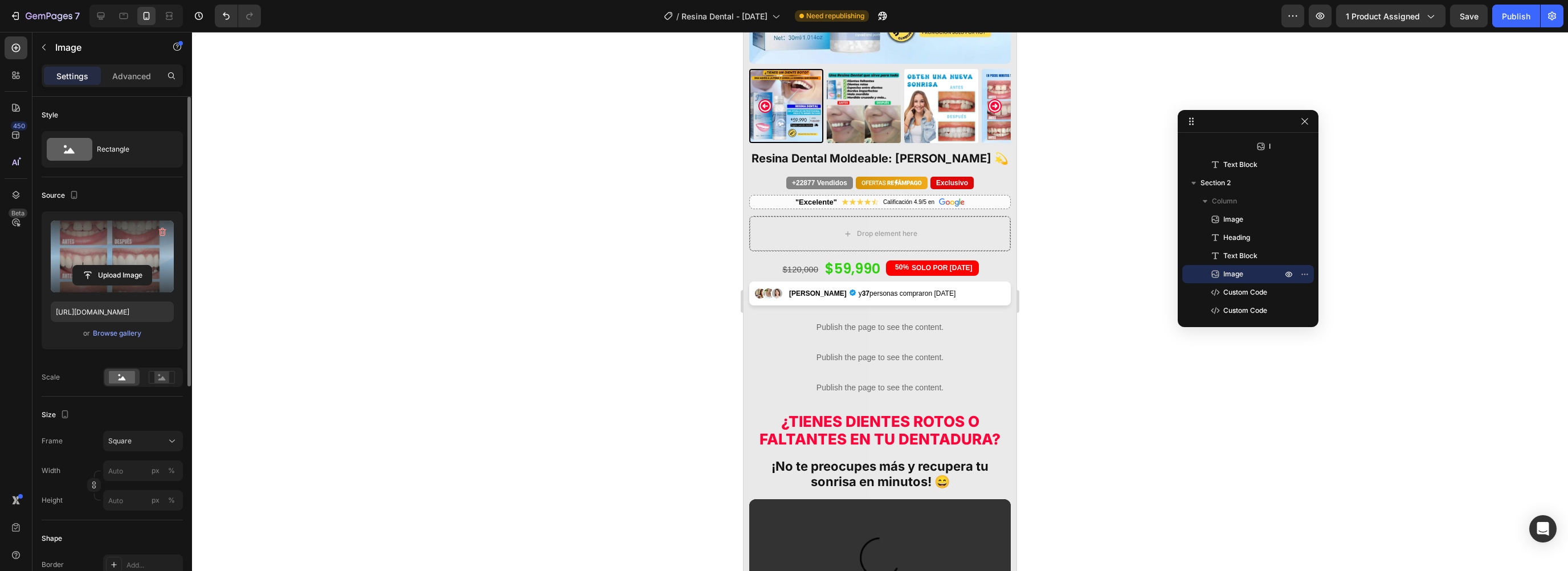
scroll to position [0, 0]
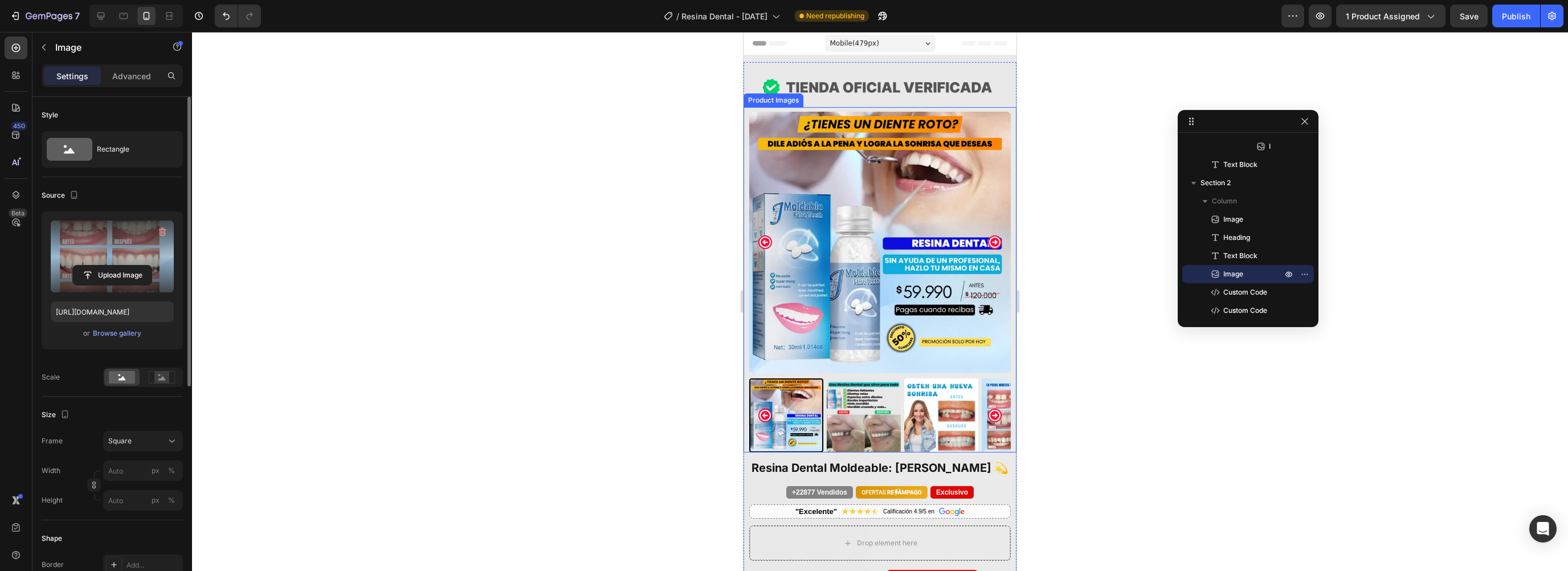
click at [922, 423] on img at bounding box center [941, 416] width 74 height 74
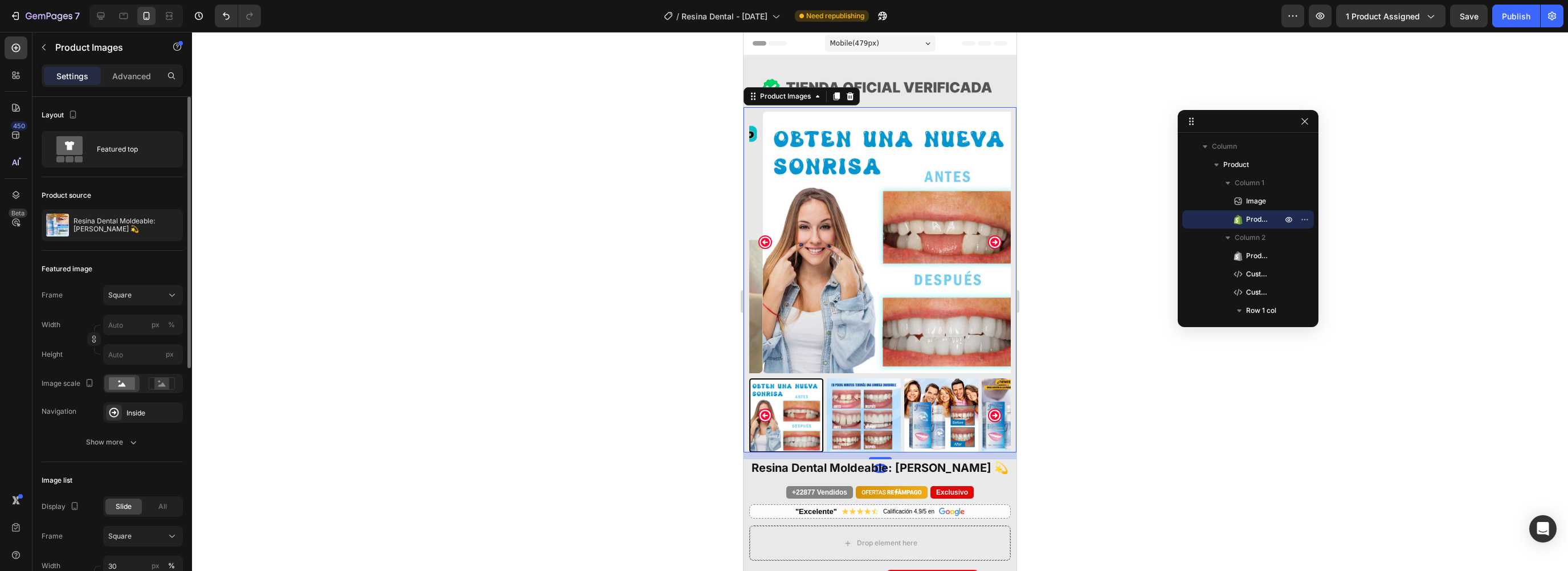
click at [884, 416] on img at bounding box center [864, 416] width 74 height 74
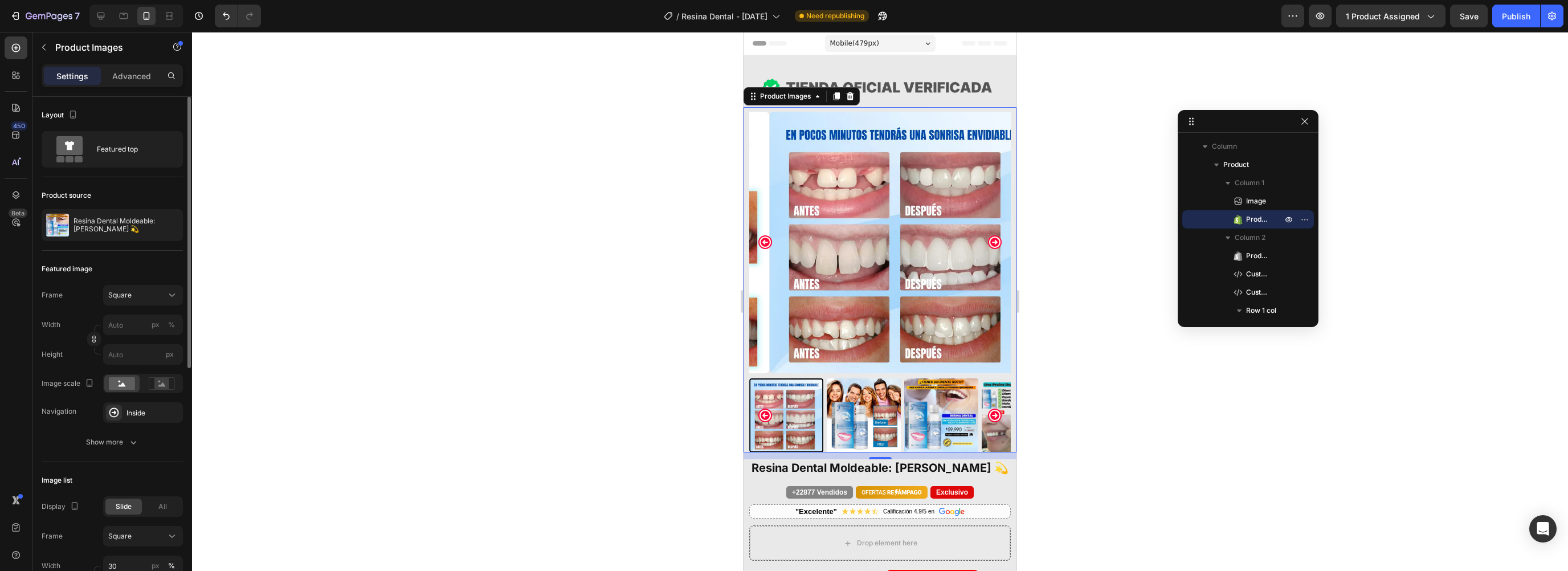
click at [863, 413] on img at bounding box center [864, 416] width 74 height 74
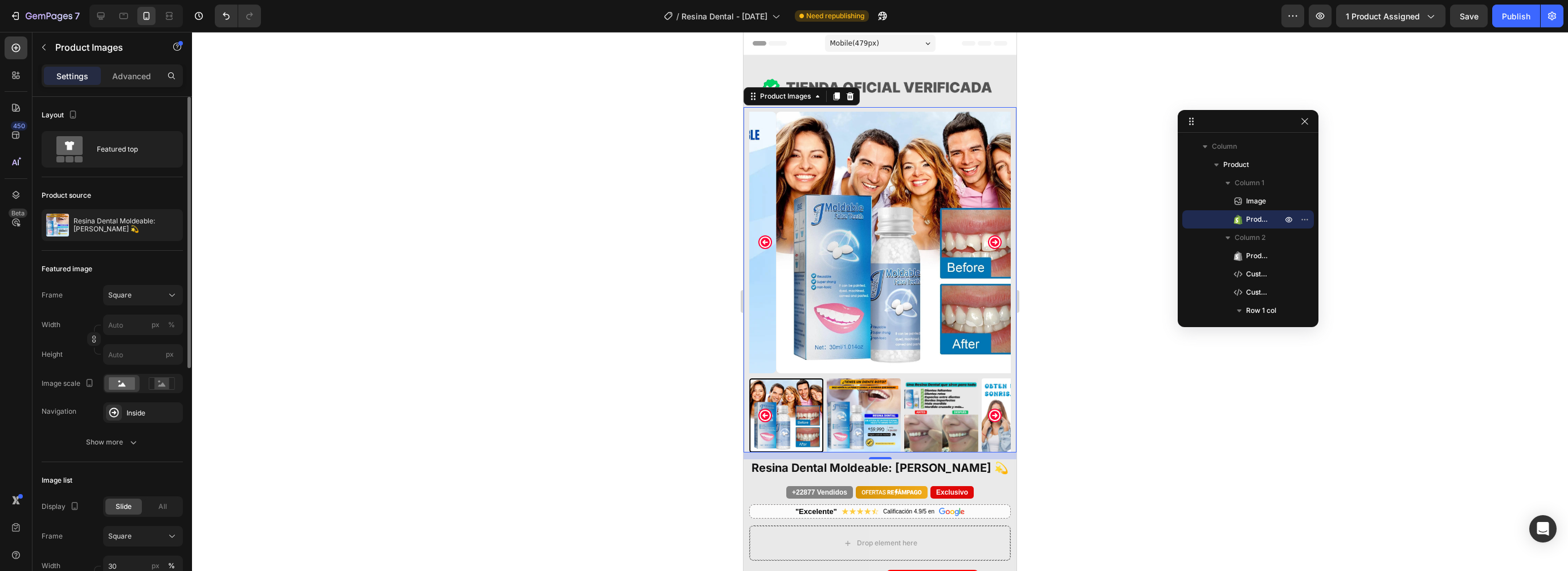
click at [863, 413] on img at bounding box center [864, 416] width 74 height 74
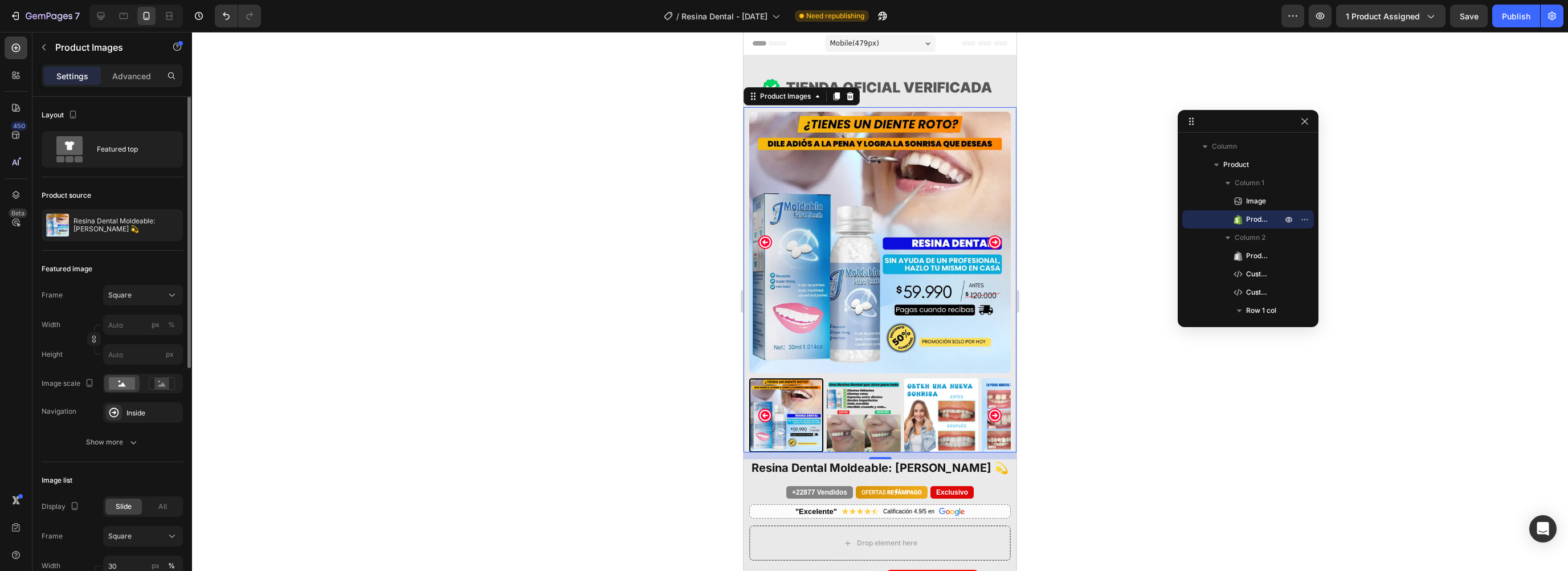
click at [913, 404] on img at bounding box center [941, 416] width 74 height 74
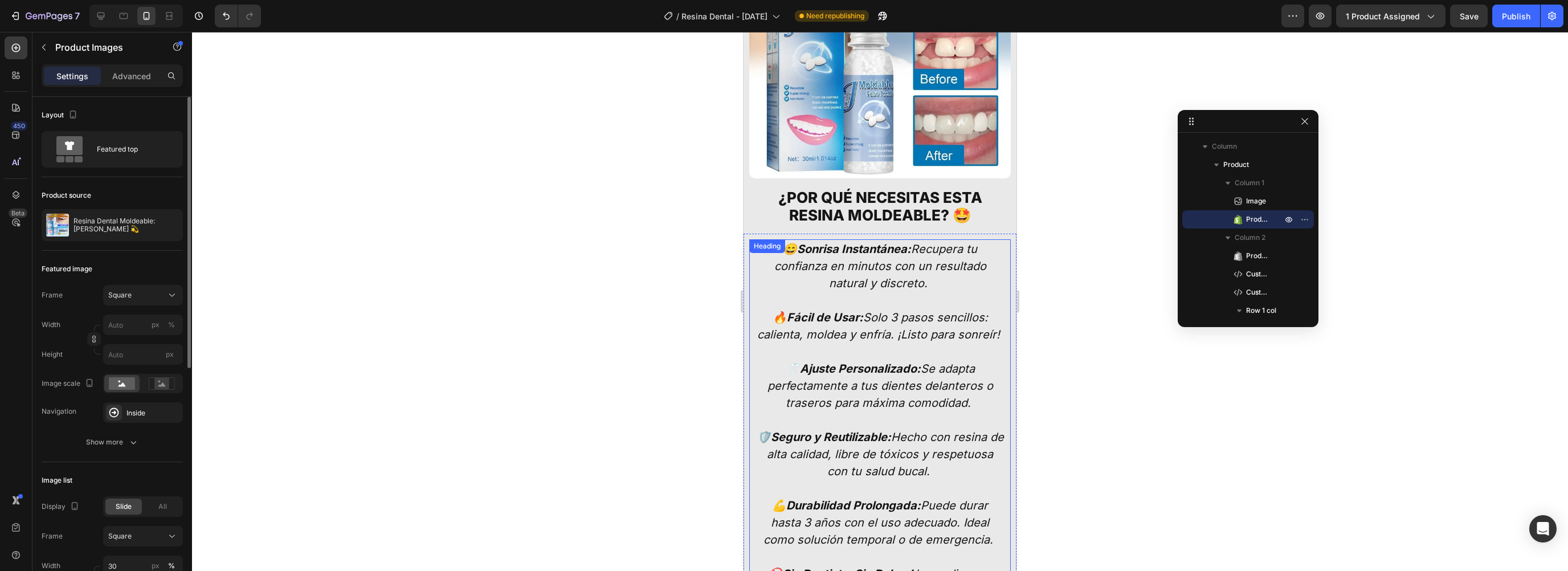
scroll to position [2167, 0]
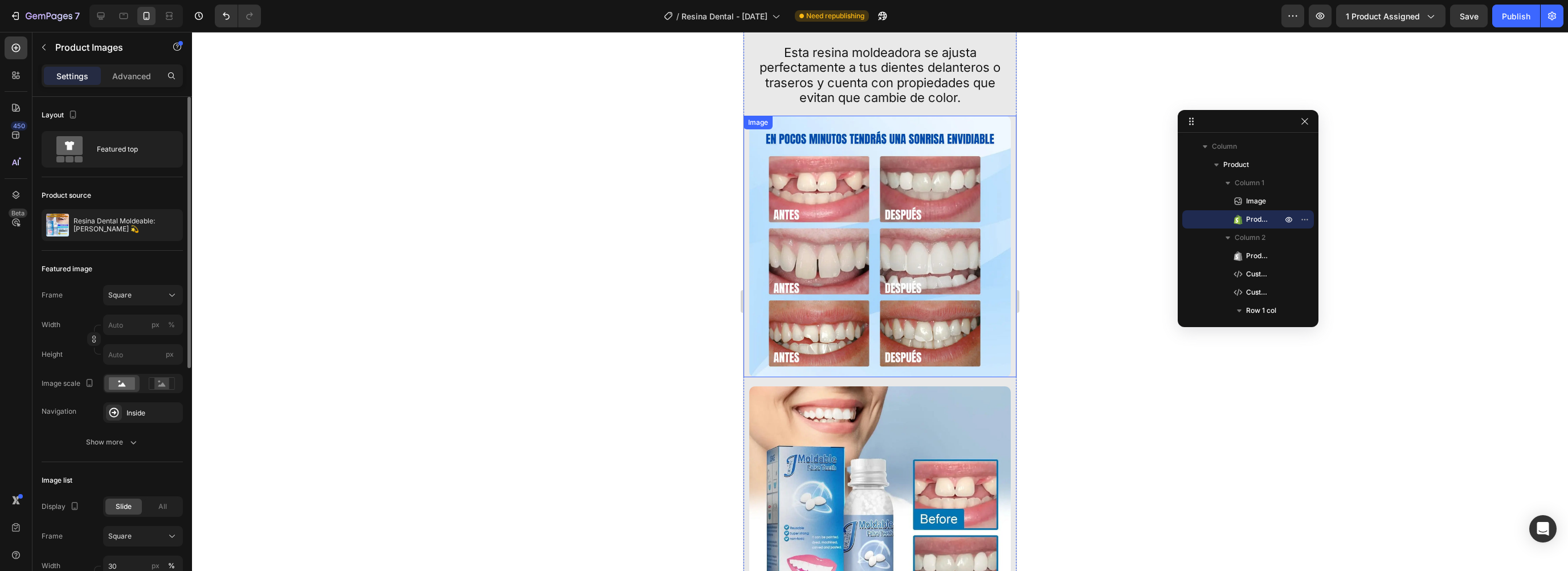
click at [851, 171] on img at bounding box center [880, 246] width 261 height 262
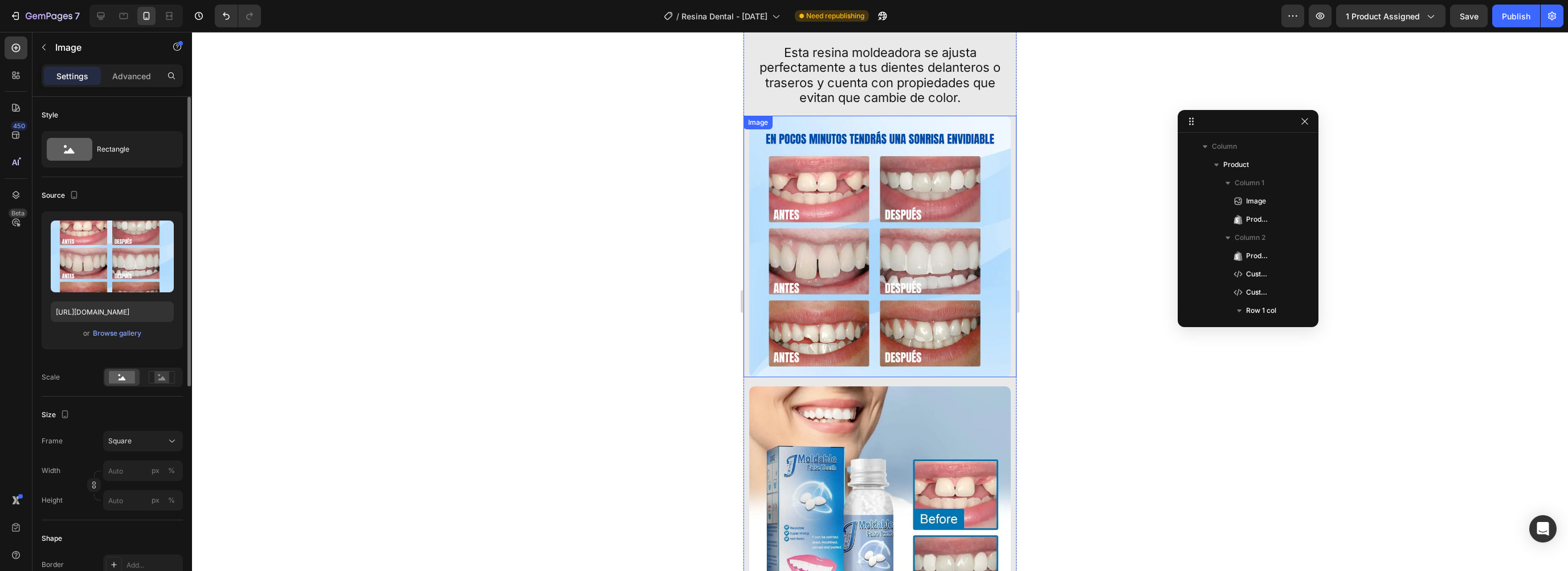
scroll to position [725, 0]
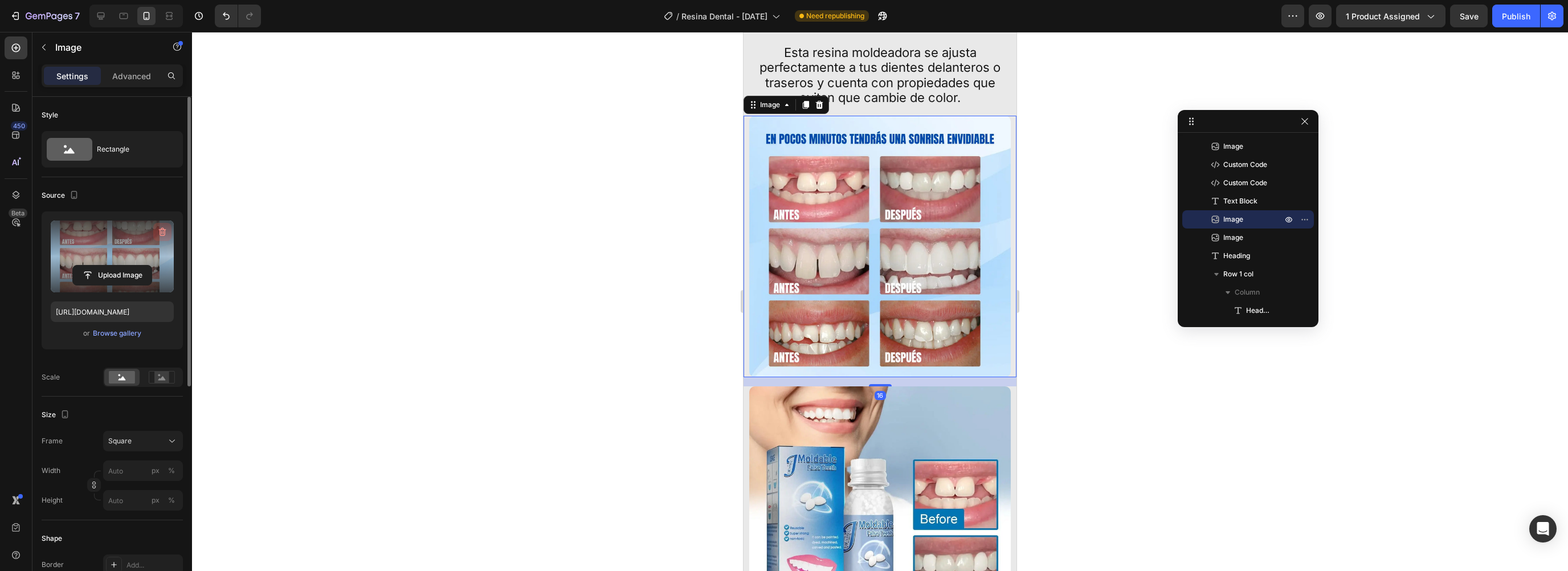
click at [165, 229] on icon "button" at bounding box center [163, 232] width 11 height 11
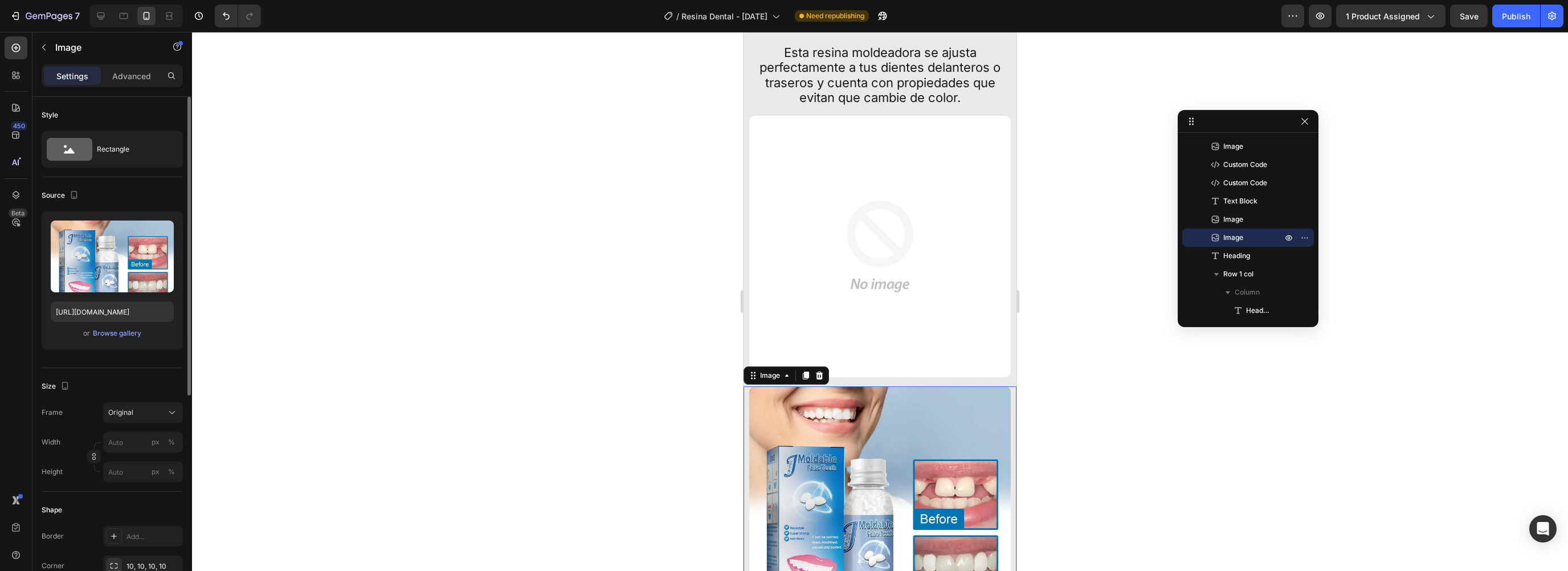
click at [779, 387] on img at bounding box center [880, 502] width 261 height 232
click at [886, 219] on img at bounding box center [880, 246] width 261 height 262
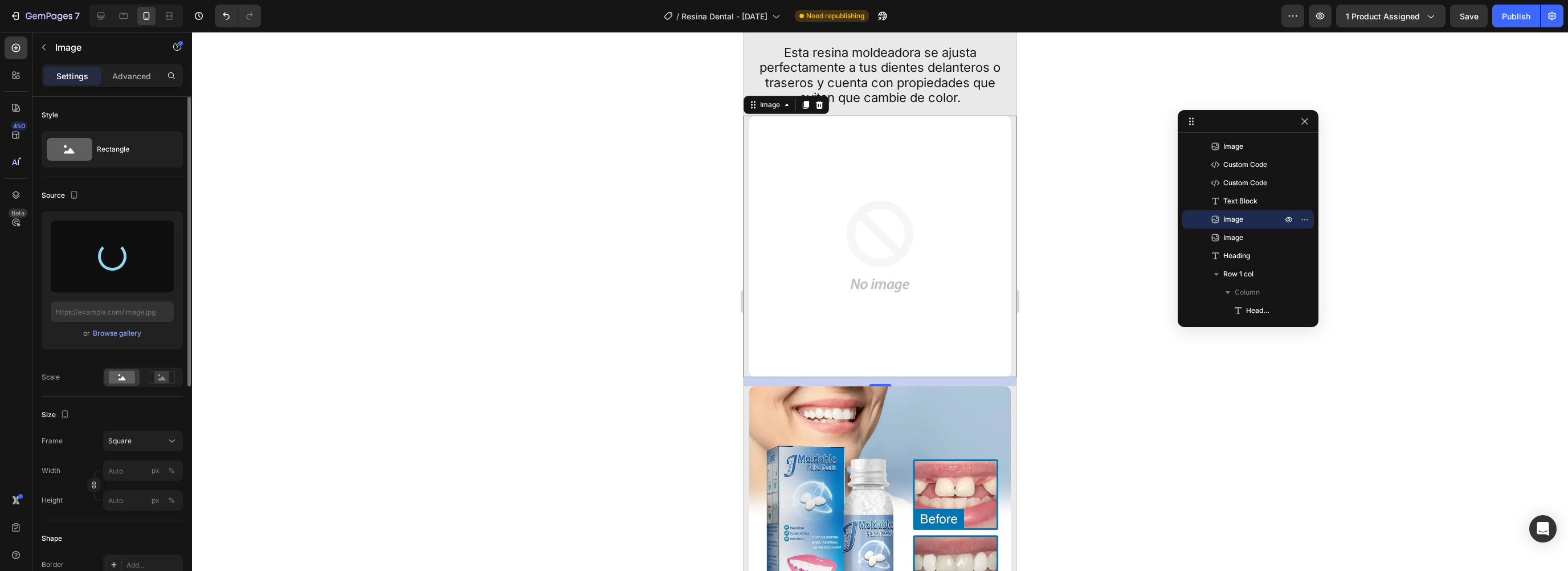
type input "[URL][DOMAIN_NAME]"
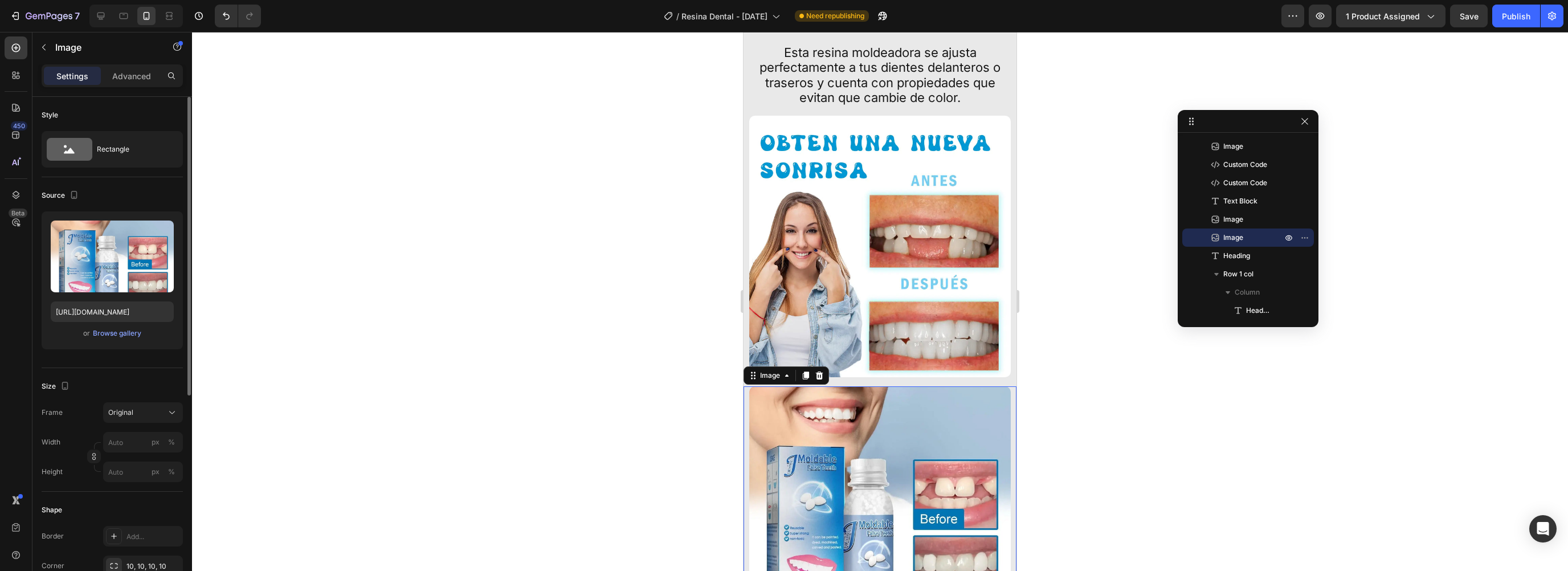
drag, startPoint x: 807, startPoint y: 370, endPoint x: 1420, endPoint y: 382, distance: 613.1
click at [807, 387] on img at bounding box center [880, 502] width 261 height 232
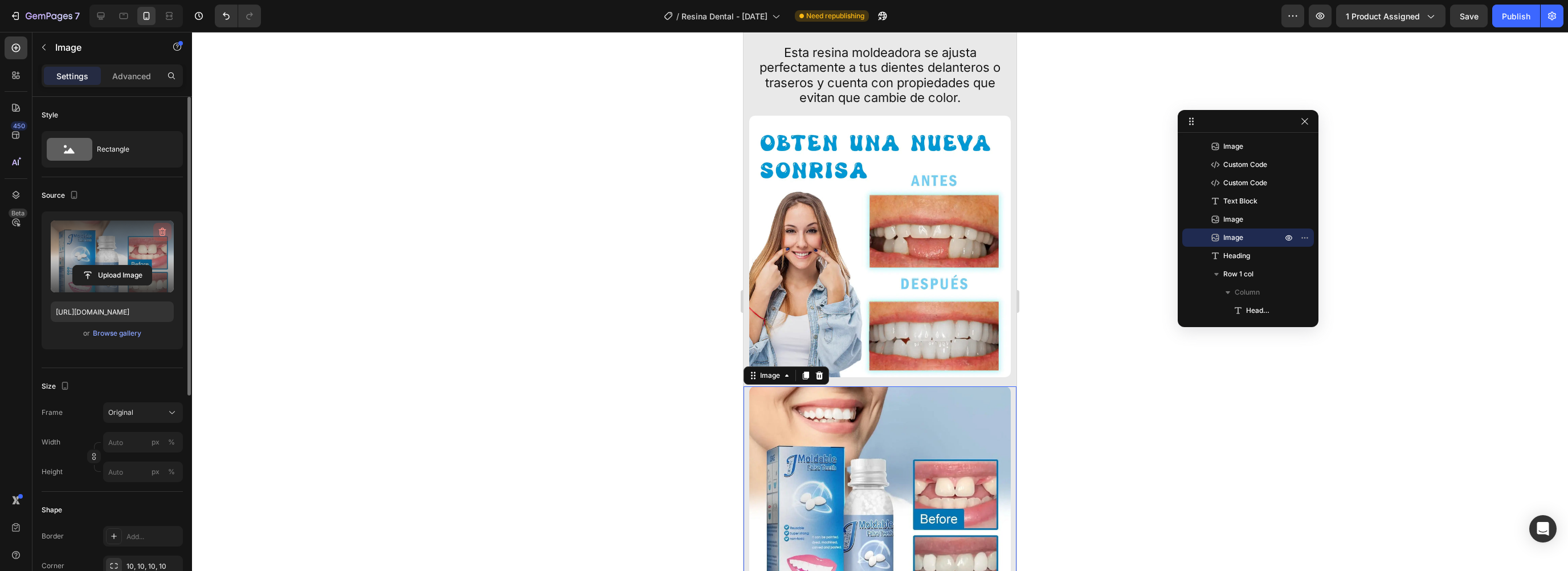
click at [164, 232] on icon "button" at bounding box center [163, 232] width 11 height 11
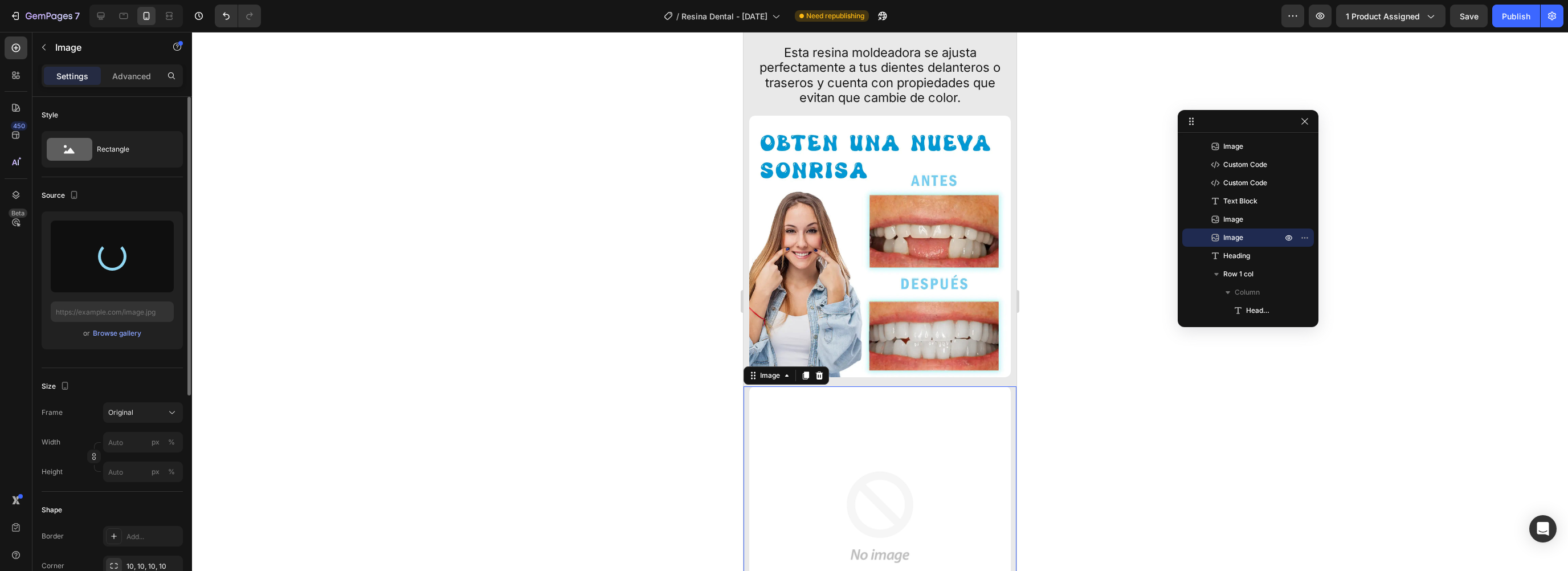
type input "[URL][DOMAIN_NAME]"
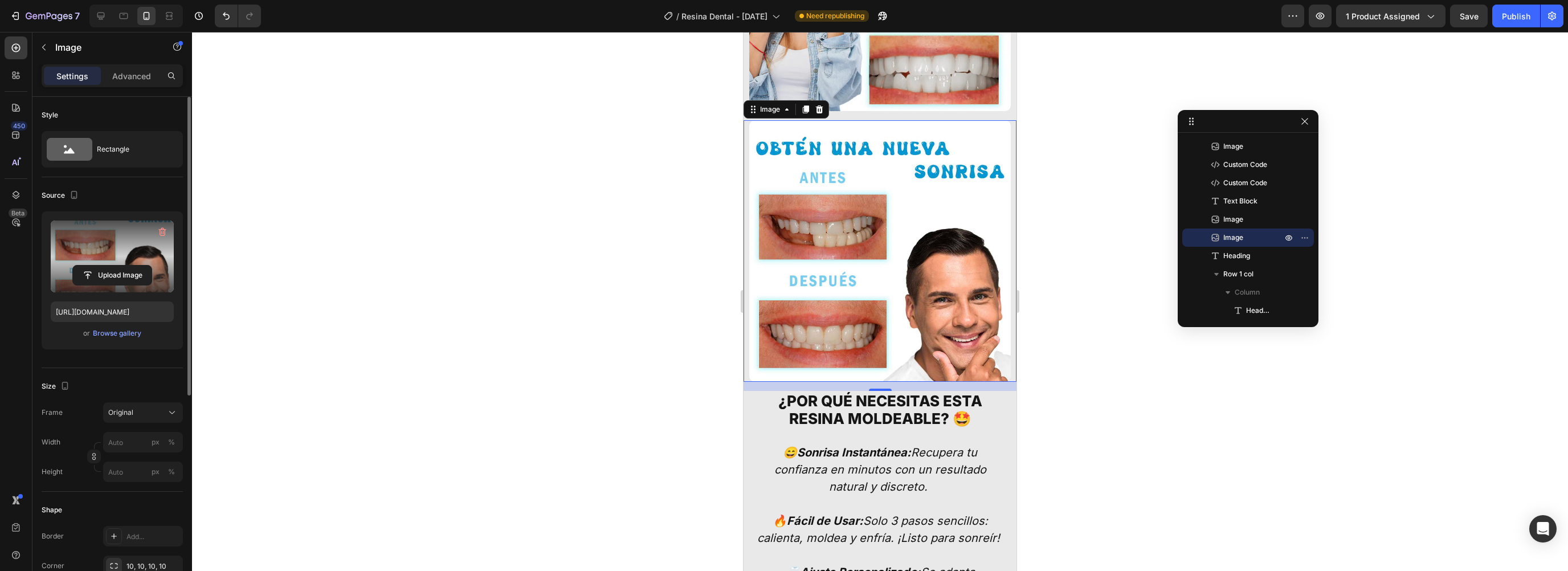
scroll to position [2434, 0]
click at [1468, 14] on span "Save" at bounding box center [1469, 16] width 19 height 9
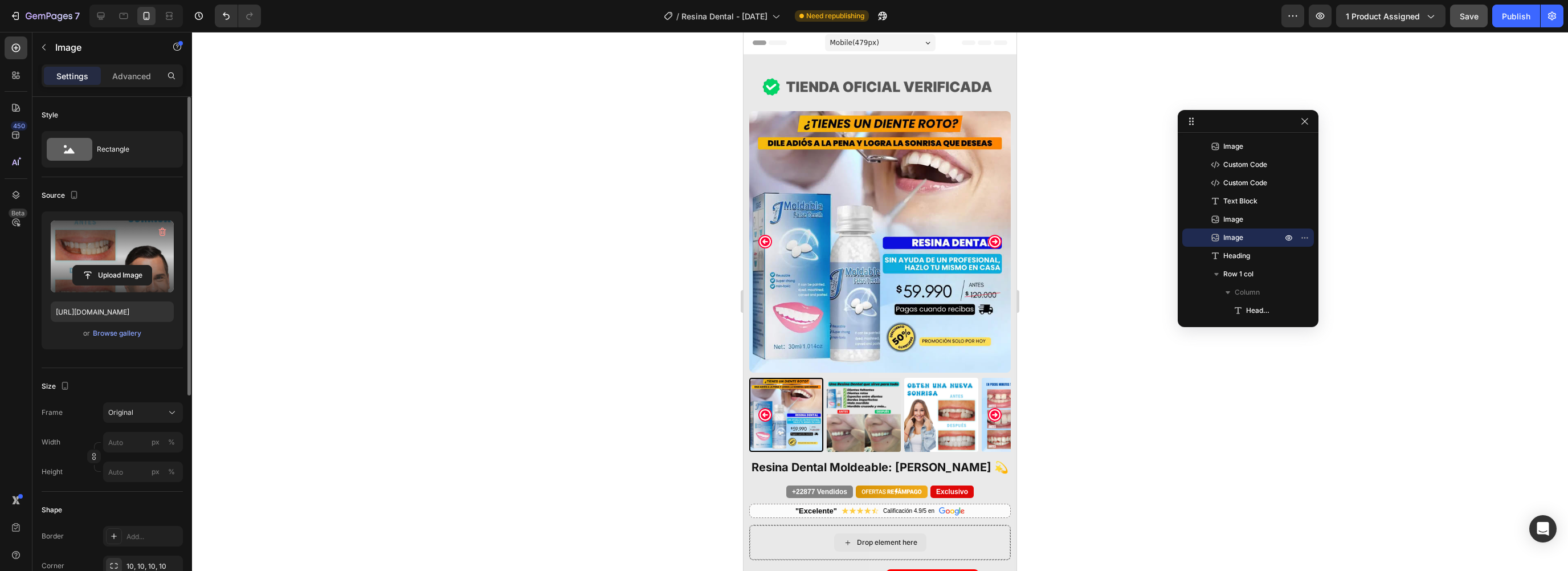
scroll to position [0, 0]
click at [991, 409] on icon "Carousel Next Arrow" at bounding box center [995, 416] width 14 height 14
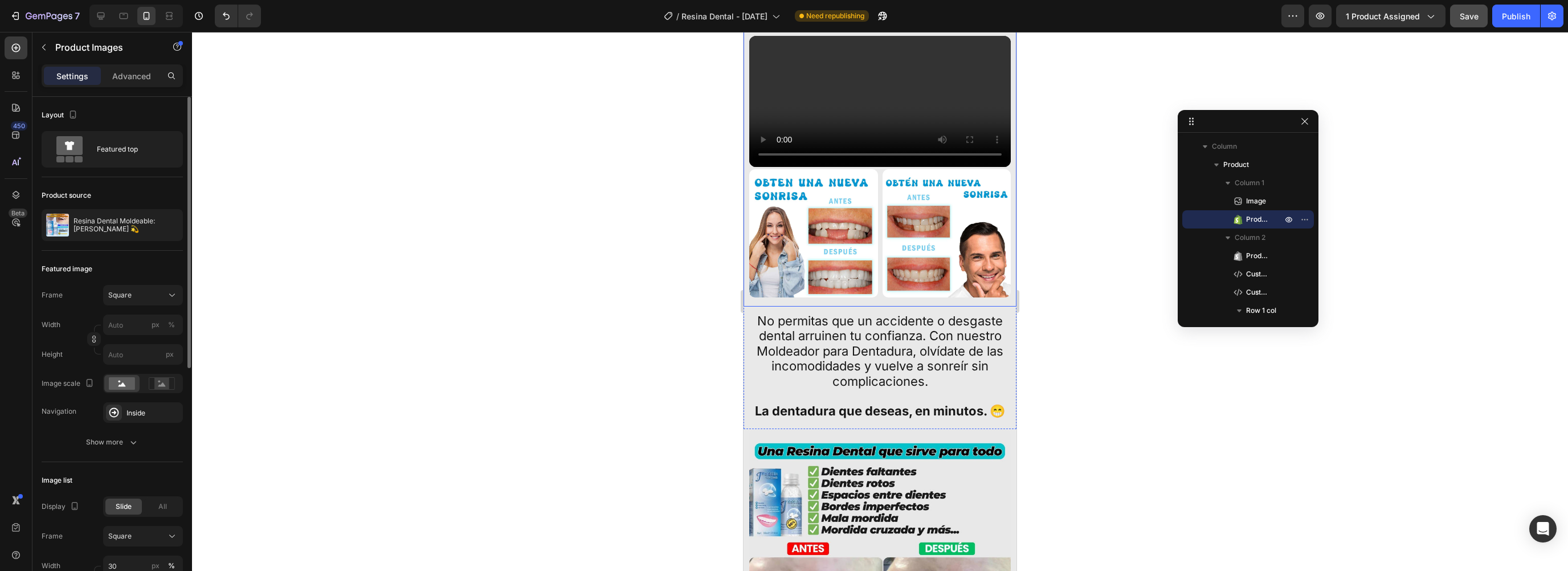
scroll to position [820, 0]
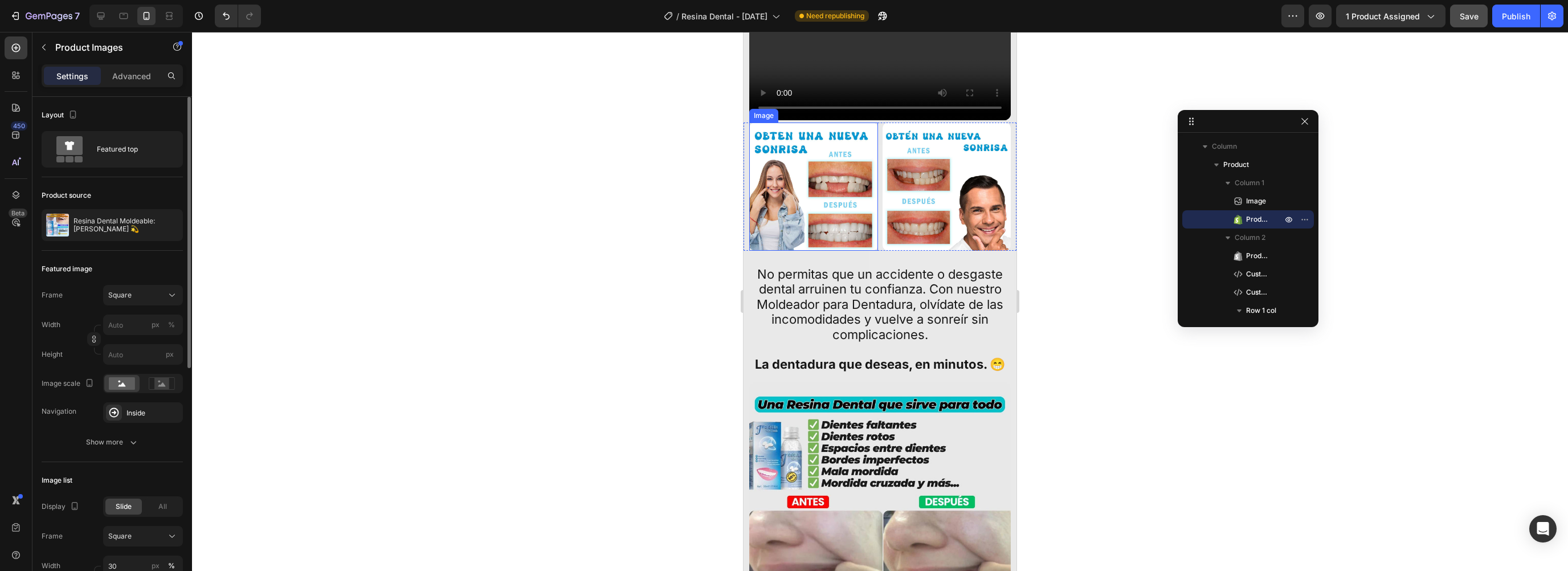
click at [785, 251] on img at bounding box center [813, 186] width 129 height 129
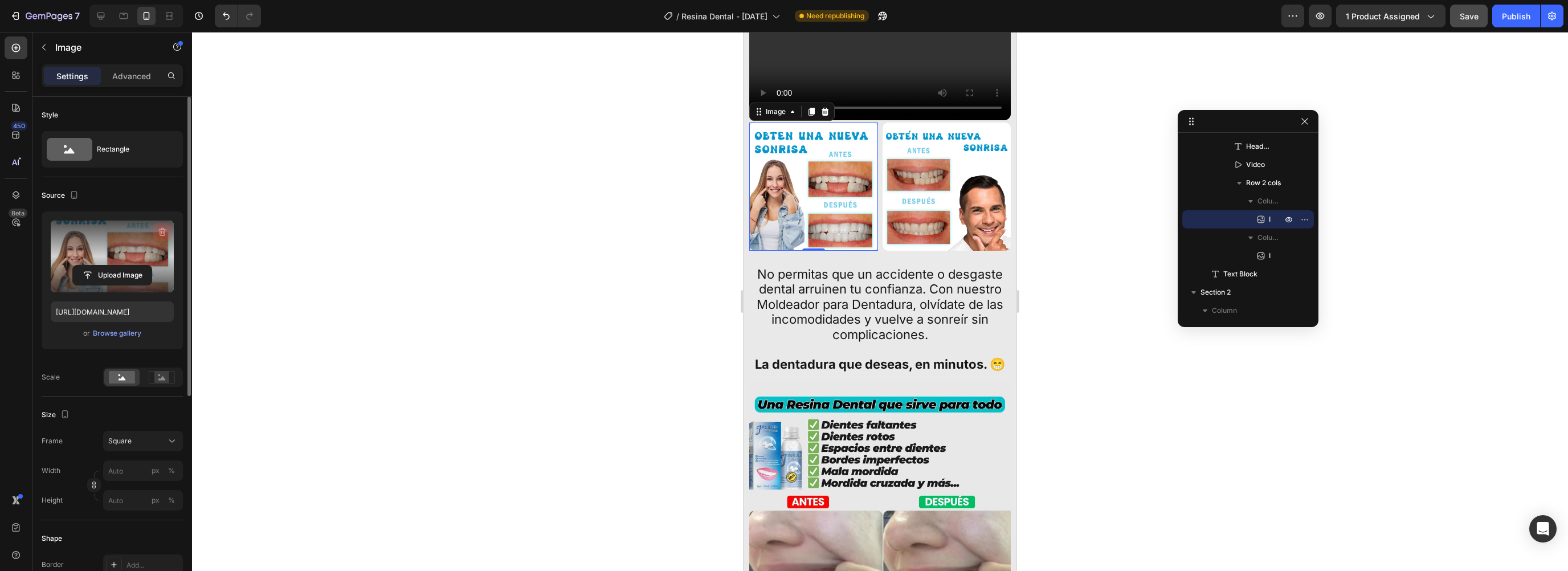
click at [163, 229] on icon "button" at bounding box center [163, 231] width 8 height 8
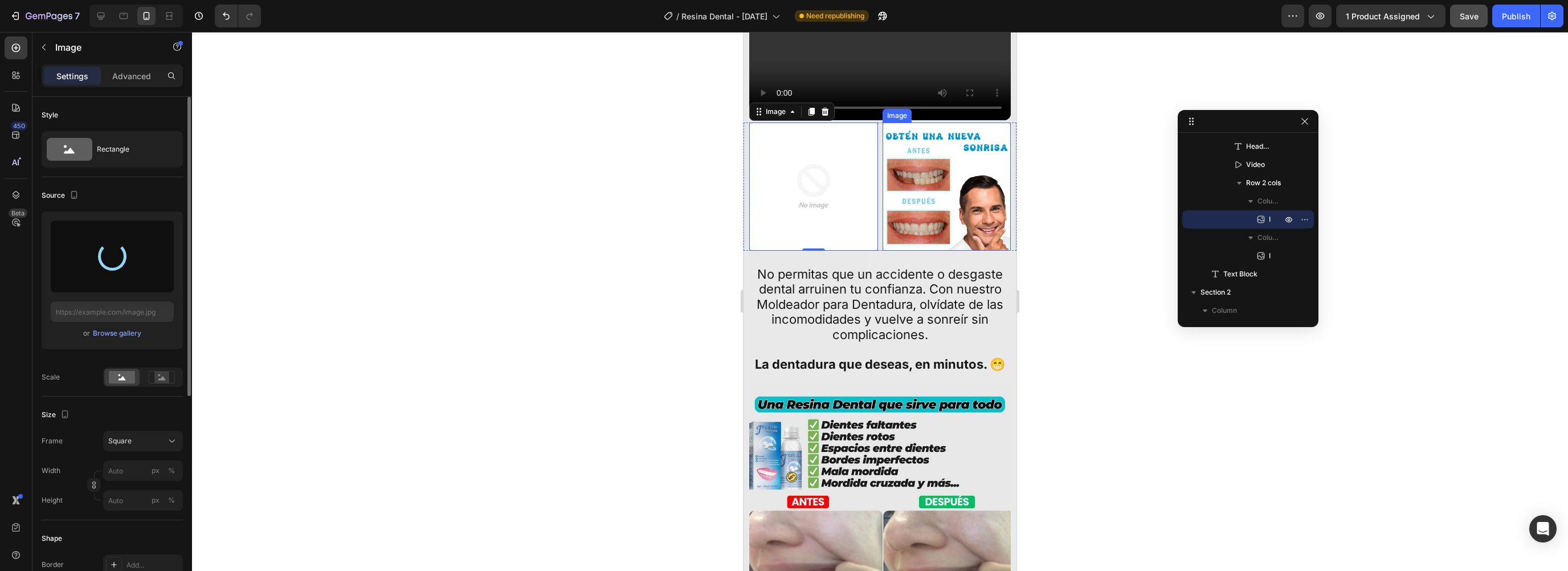
type input "[URL][DOMAIN_NAME]"
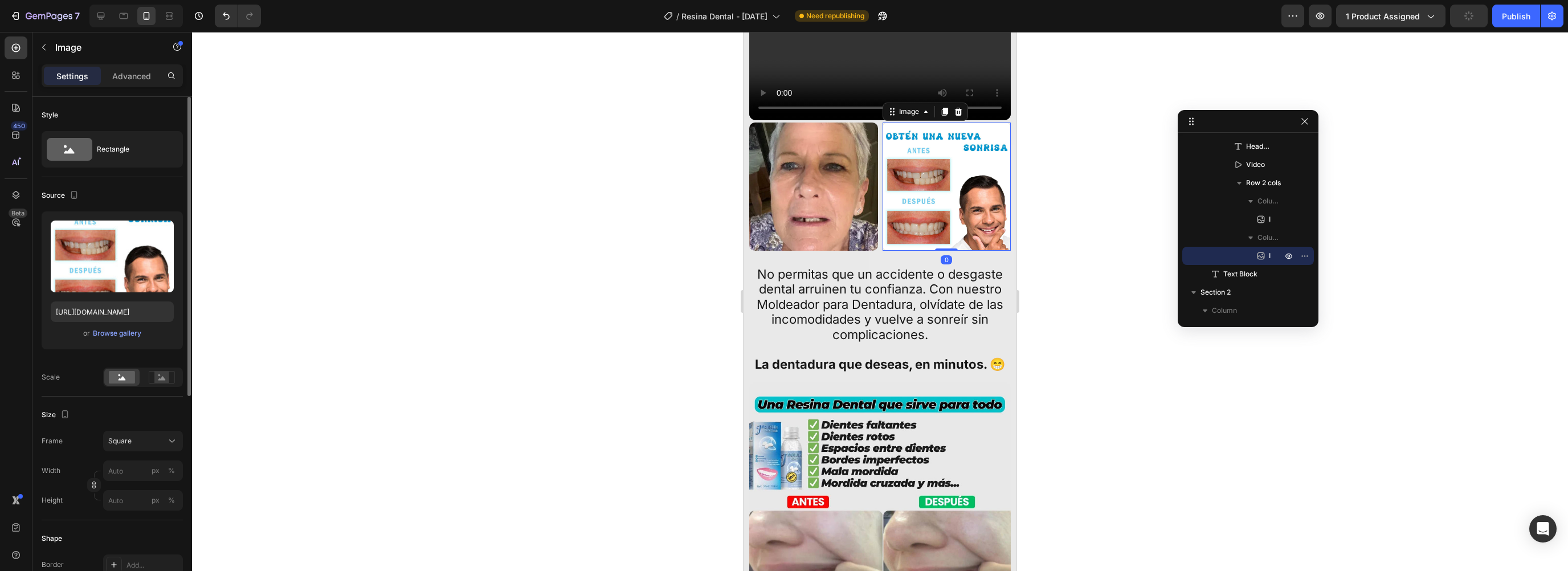
click at [933, 251] on img at bounding box center [947, 186] width 129 height 129
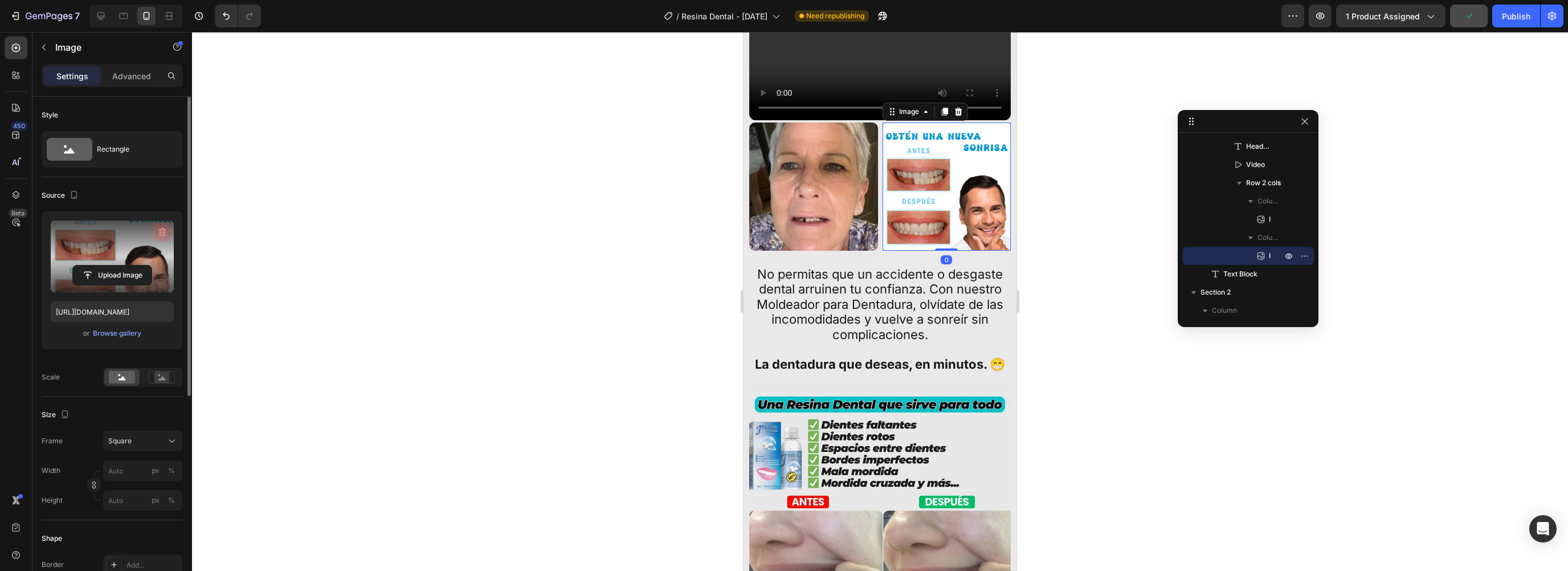
click at [158, 231] on icon "button" at bounding box center [163, 232] width 11 height 11
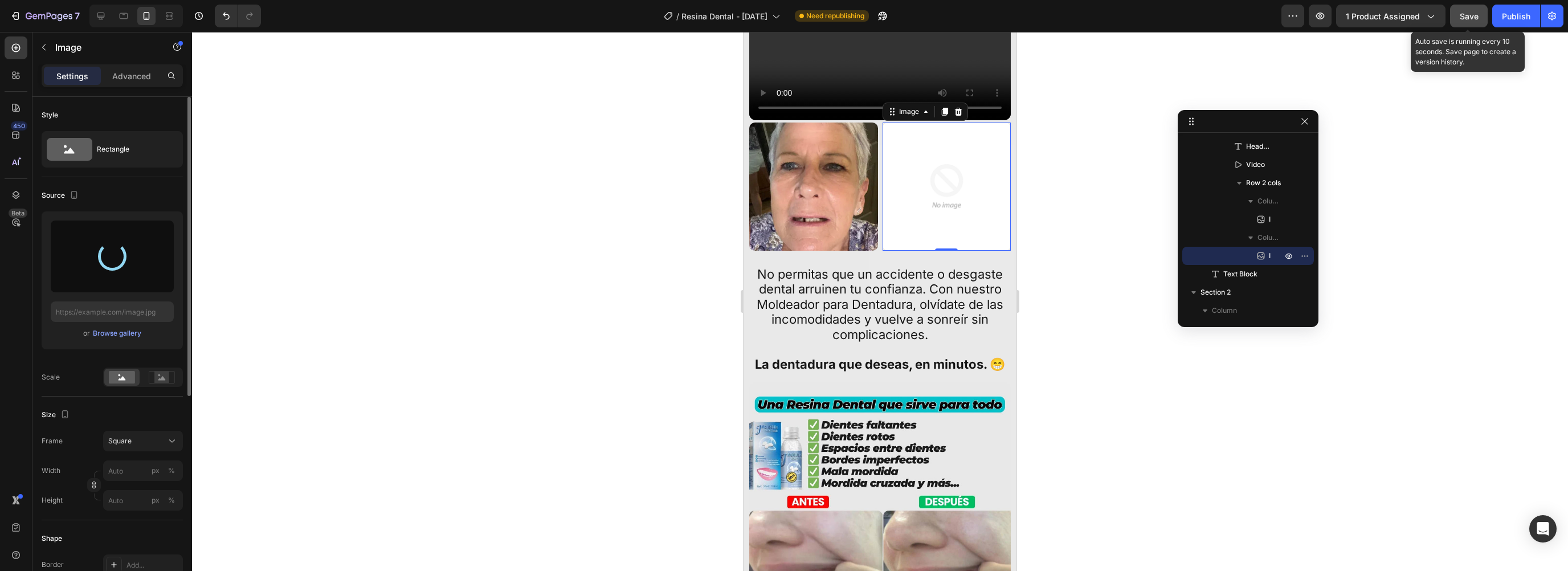
type input "[URL][DOMAIN_NAME]"
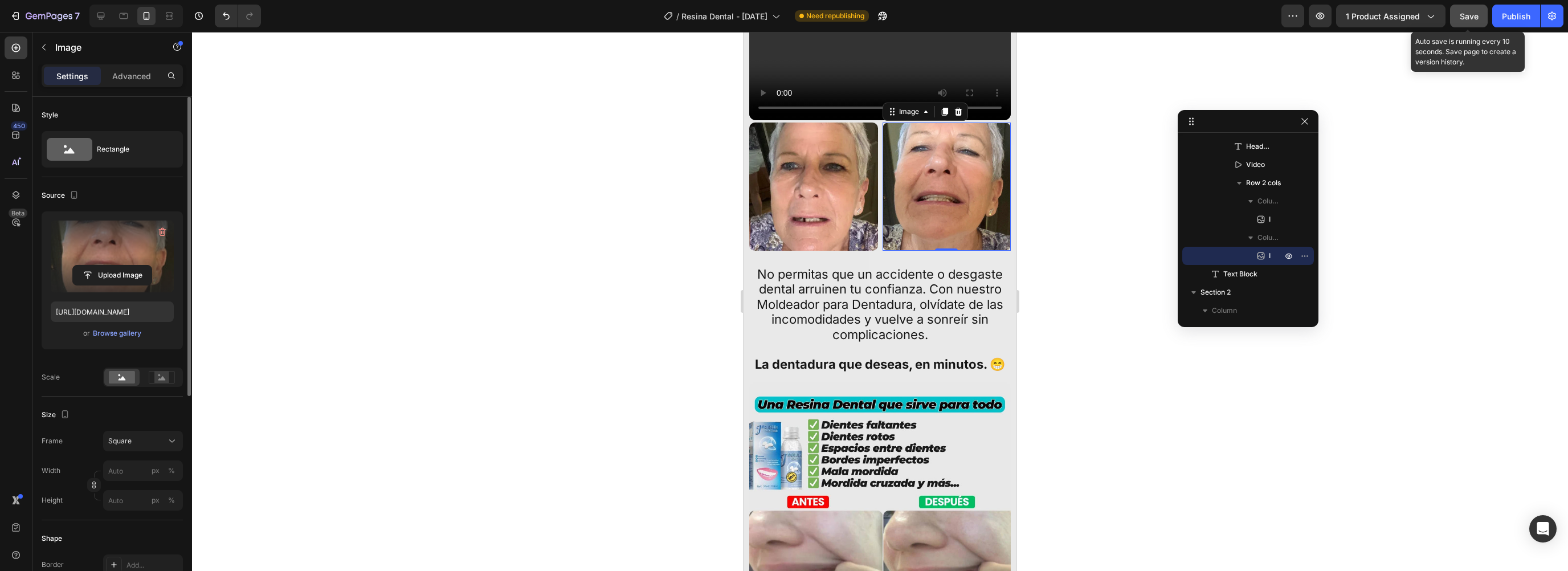
click at [1463, 13] on span "Save" at bounding box center [1469, 16] width 19 height 9
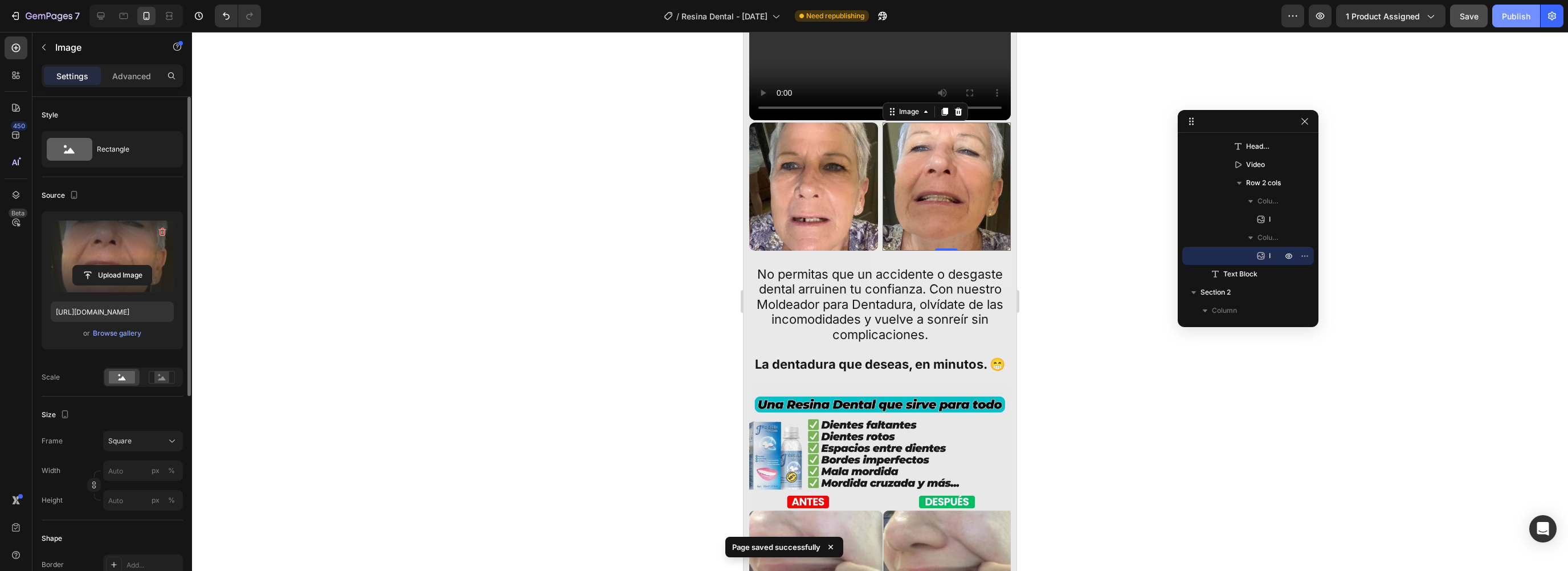
click at [1506, 19] on div "Publish" at bounding box center [1516, 16] width 28 height 12
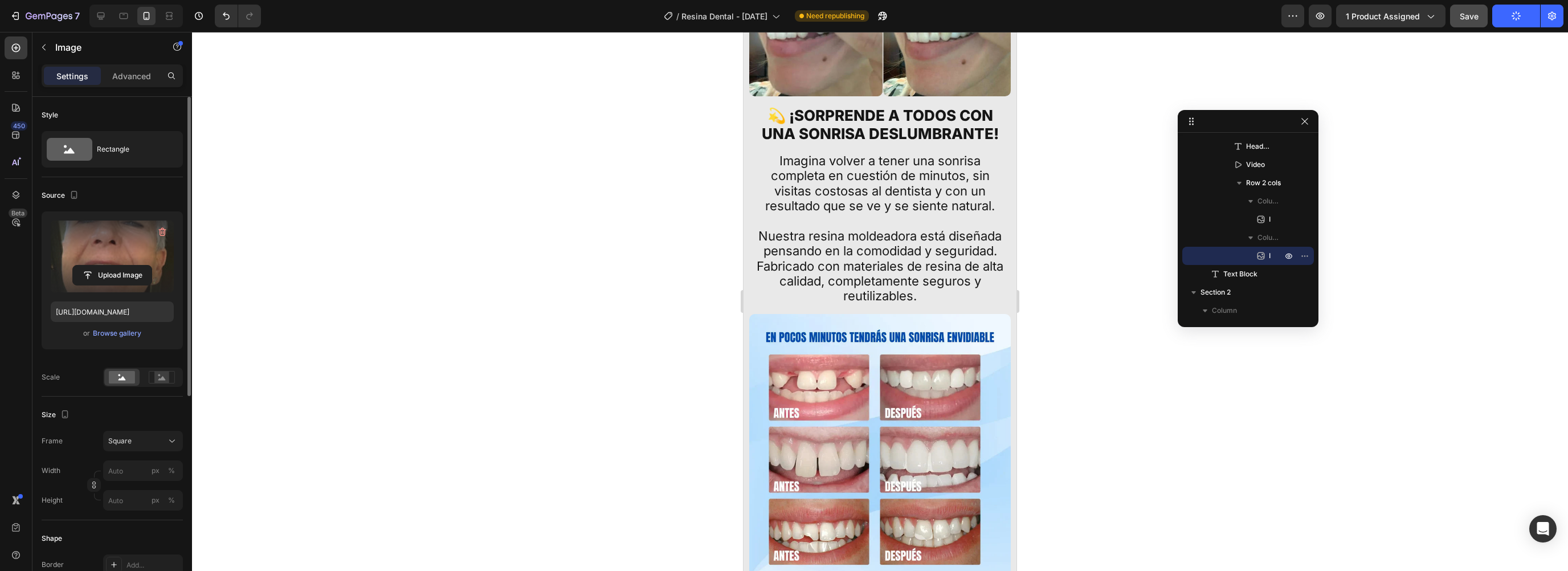
scroll to position [1516, 0]
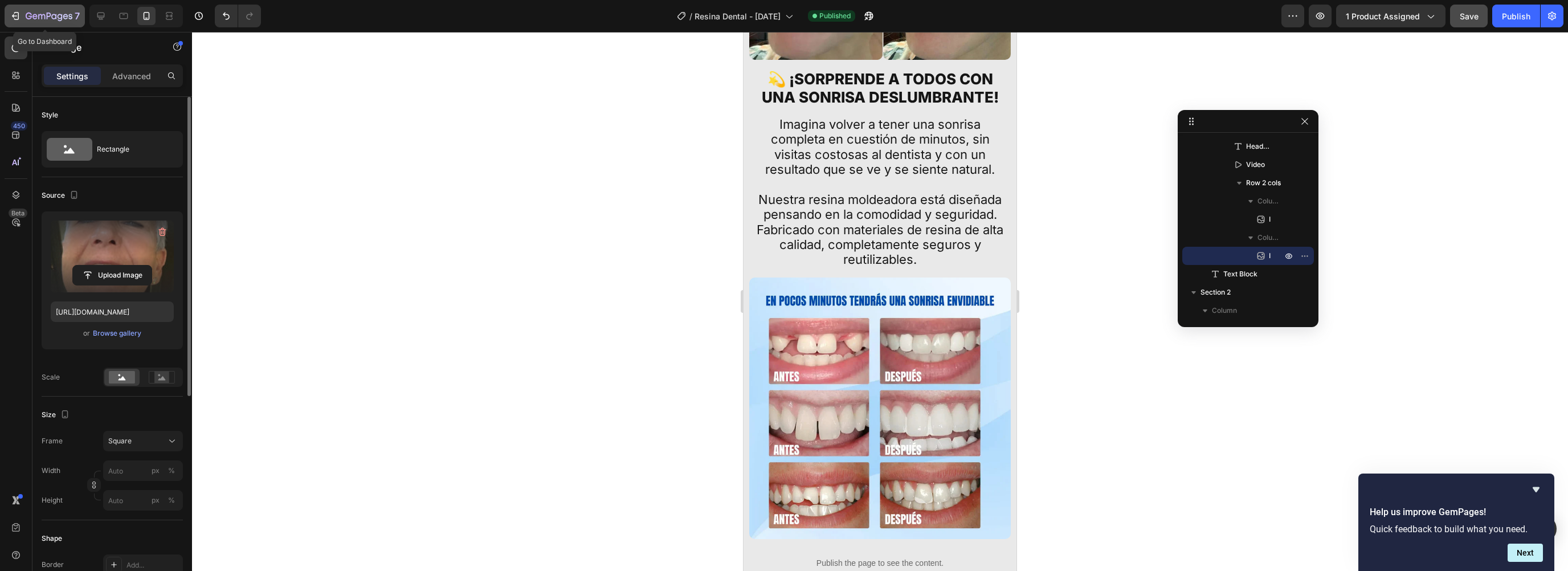
click at [26, 21] on icon "button" at bounding box center [49, 17] width 47 height 9
